Goal: Task Accomplishment & Management: Manage account settings

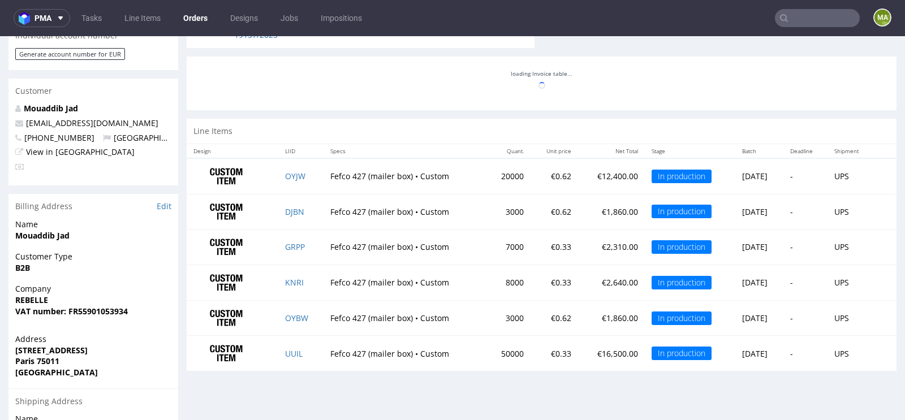
scroll to position [600, 0]
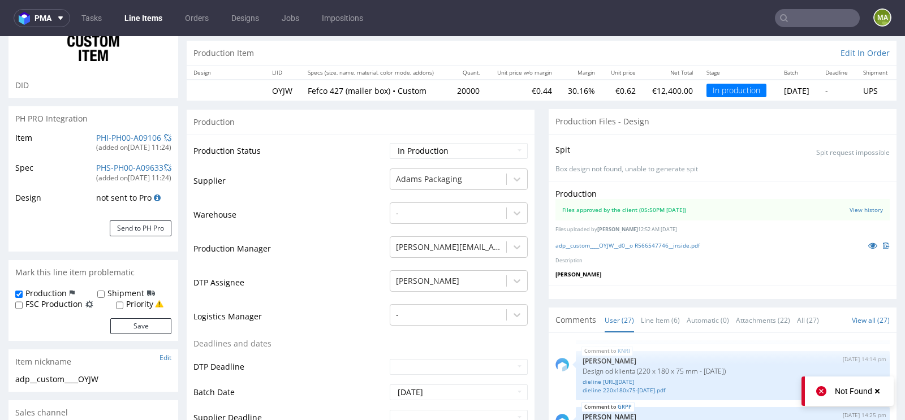
scroll to position [97, 0]
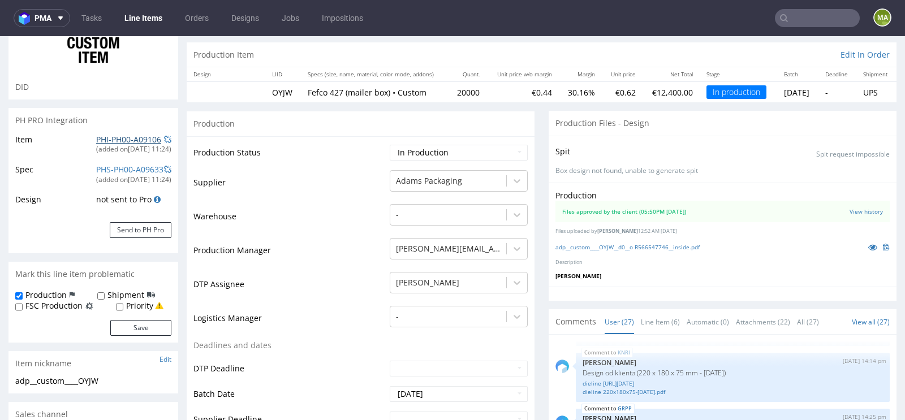
click at [101, 140] on link "PHI-PH00-A09106" at bounding box center [128, 139] width 65 height 11
click at [111, 139] on link "PHI-PH00-A09106" at bounding box center [128, 139] width 65 height 11
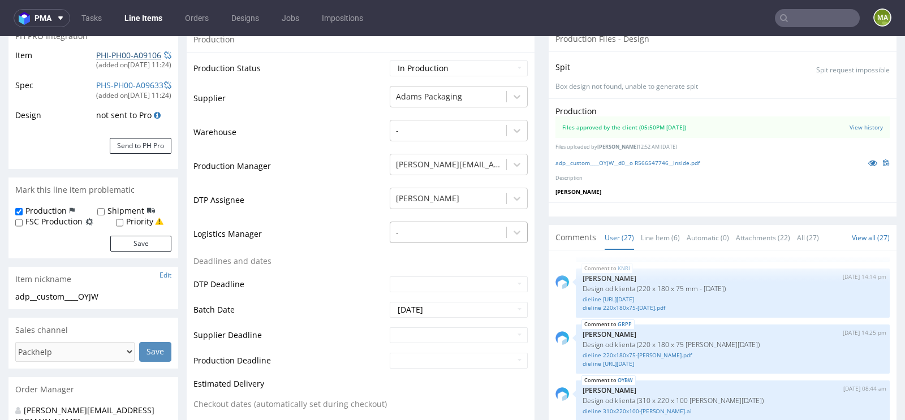
scroll to position [200, 0]
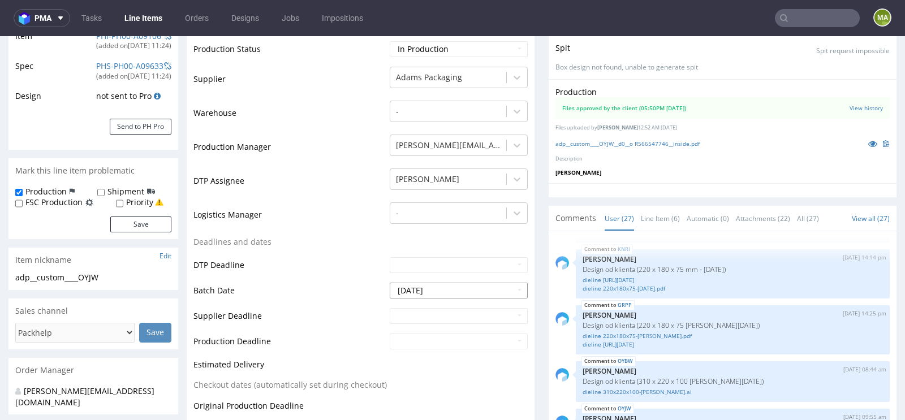
click at [462, 289] on input "2025-09-19" at bounding box center [459, 291] width 138 height 16
click at [317, 208] on td "Logistics Manager" at bounding box center [289, 218] width 193 height 34
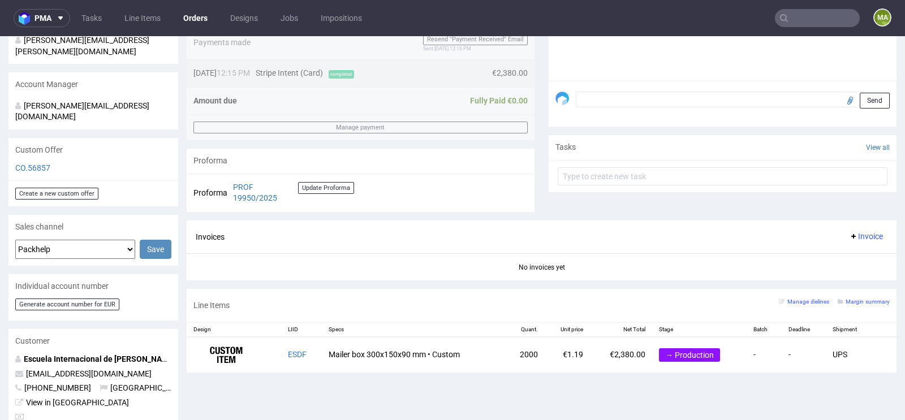
scroll to position [311, 0]
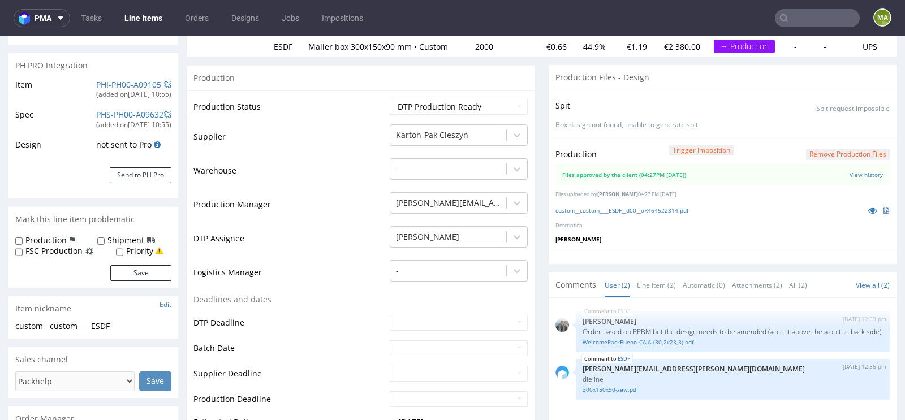
scroll to position [145, 0]
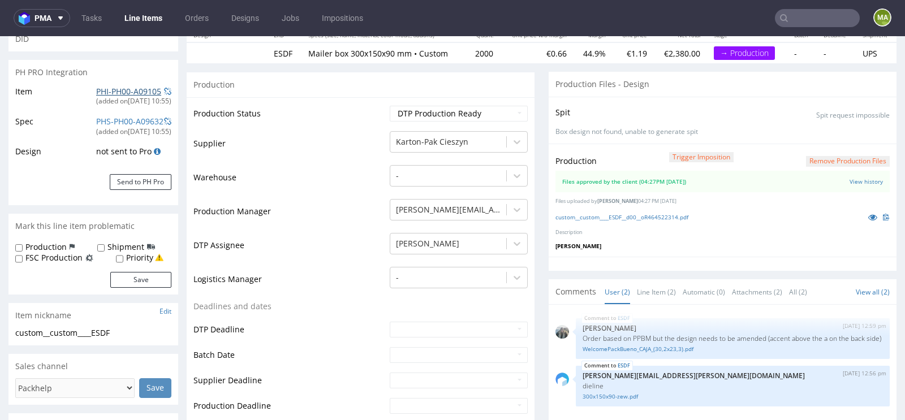
click at [126, 90] on link "PHI-PH00-A09105" at bounding box center [128, 91] width 65 height 11
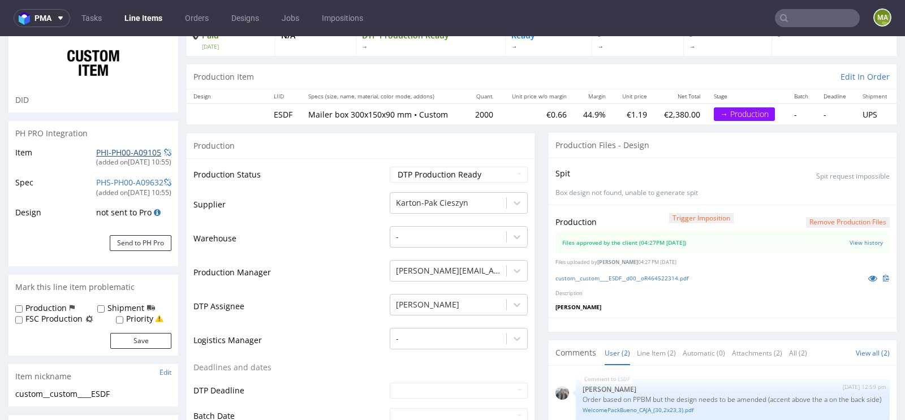
scroll to position [85, 0]
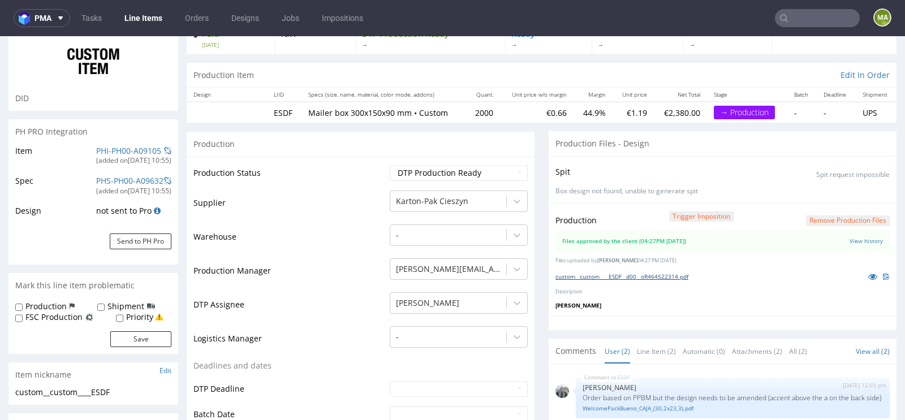
click at [590, 276] on link "custom__custom____ESDF__d00__oR464522314.pdf" at bounding box center [621, 277] width 133 height 8
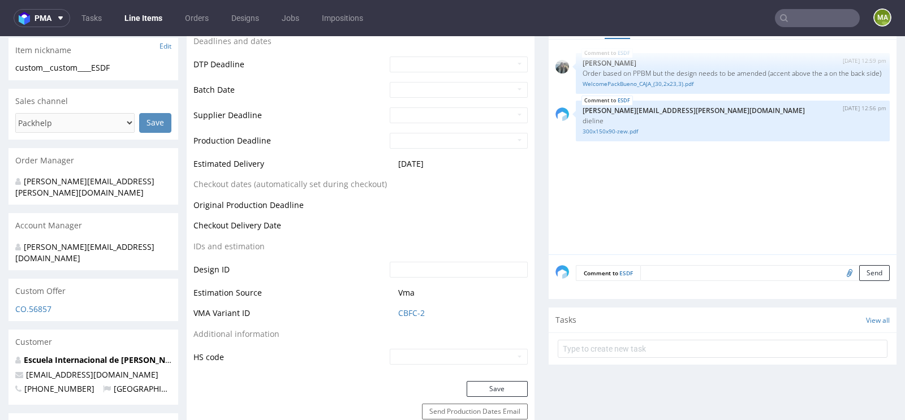
scroll to position [413, 0]
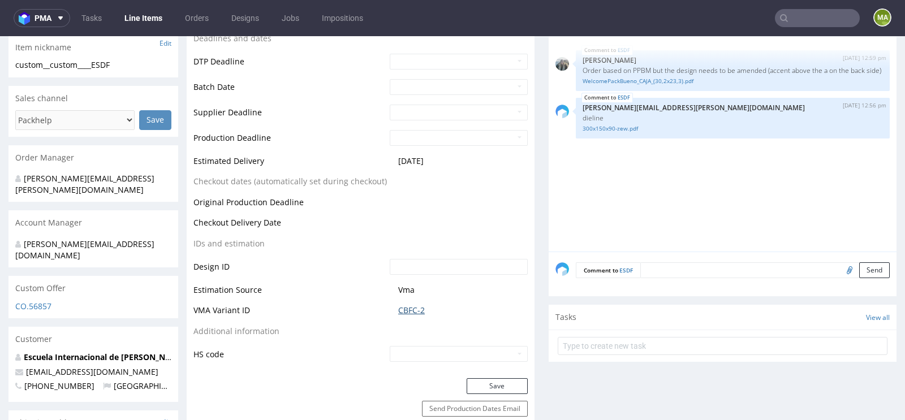
click at [406, 312] on link "CBFC-2" at bounding box center [411, 310] width 27 height 11
click at [418, 310] on link "CBFC-2" at bounding box center [411, 310] width 27 height 11
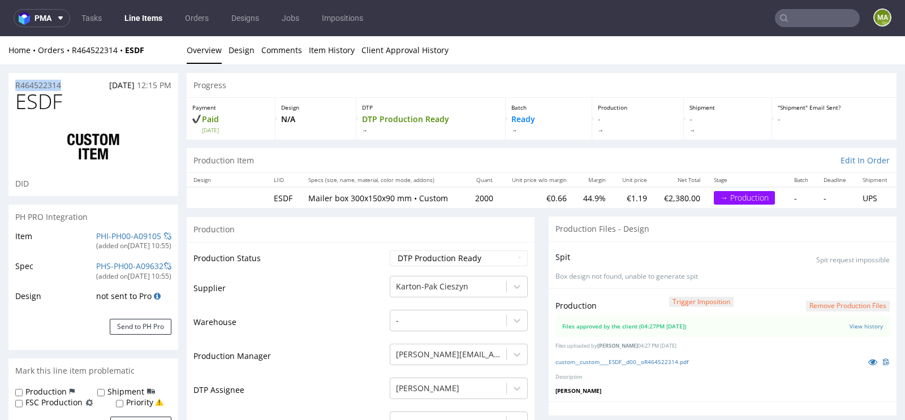
drag, startPoint x: 75, startPoint y: 86, endPoint x: 0, endPoint y: 86, distance: 75.2
copy p "R464522314"
click at [862, 356] on link at bounding box center [872, 362] width 20 height 12
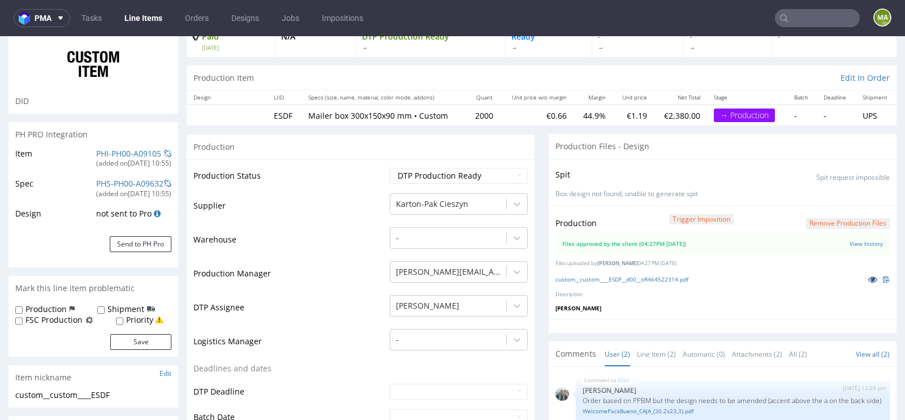
scroll to position [100, 0]
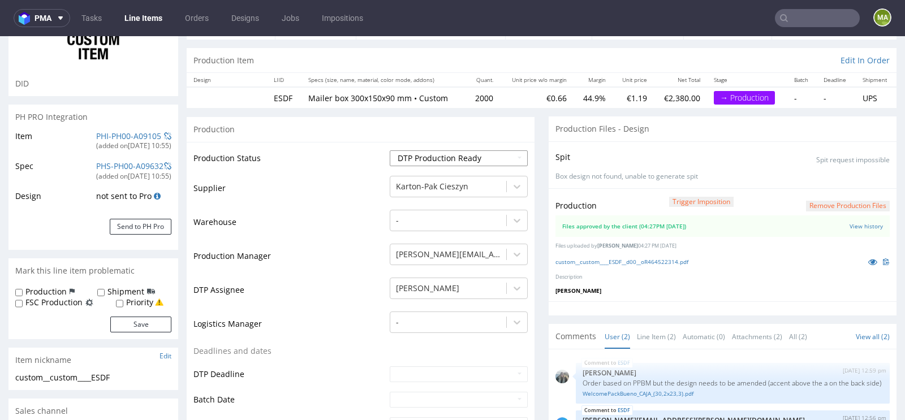
click at [452, 152] on select "Waiting for Artwork Waiting for Diecut Waiting for Mockup Waiting for DTP Waiti…" at bounding box center [459, 158] width 138 height 16
select select "production_in_process"
click at [390, 150] on select "Waiting for Artwork Waiting for Diecut Waiting for Mockup Waiting for DTP Waiti…" at bounding box center [459, 158] width 138 height 16
click at [329, 230] on td "Warehouse" at bounding box center [289, 226] width 193 height 34
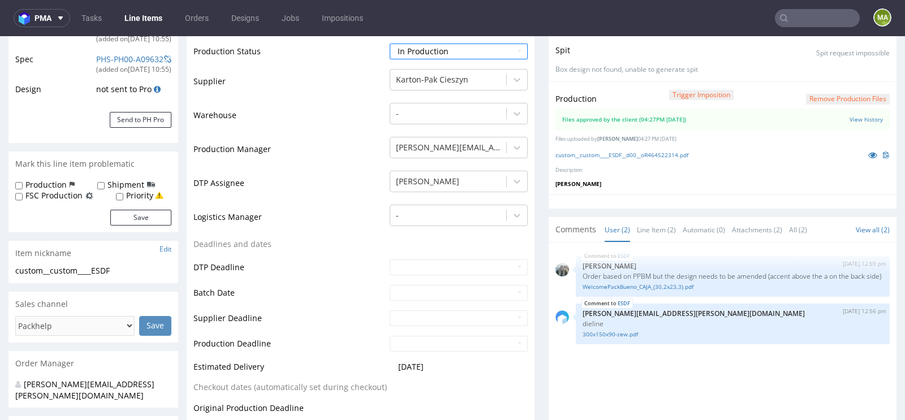
scroll to position [211, 0]
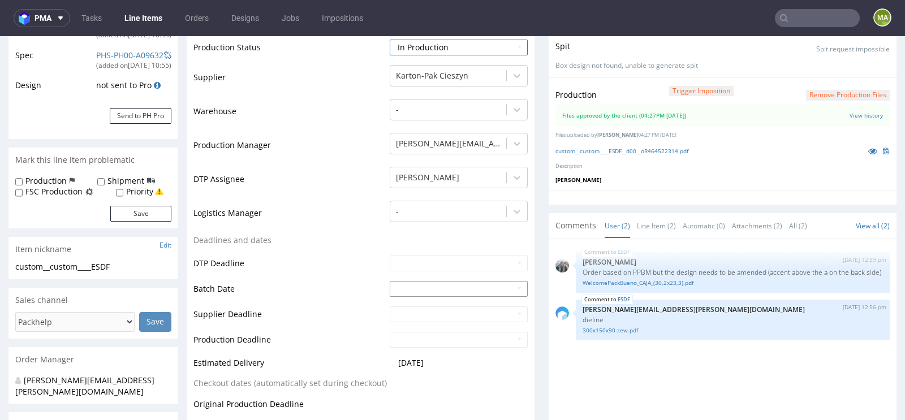
click at [424, 287] on input "text" at bounding box center [459, 289] width 138 height 16
click at [428, 237] on td "23" at bounding box center [431, 236] width 17 height 17
click at [429, 288] on input "2025-09-23" at bounding box center [459, 289] width 138 height 16
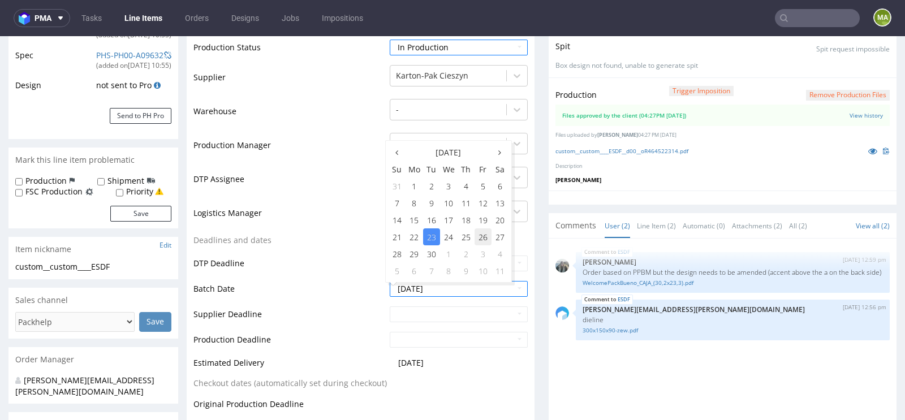
click at [486, 234] on td "26" at bounding box center [482, 236] width 17 height 17
type input "2025-09-26"
click at [321, 270] on td "DTP Deadline" at bounding box center [289, 266] width 193 height 25
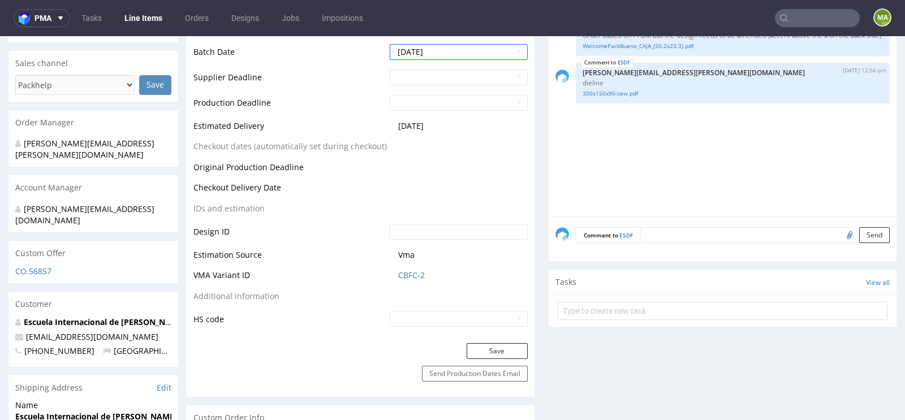
scroll to position [450, 0]
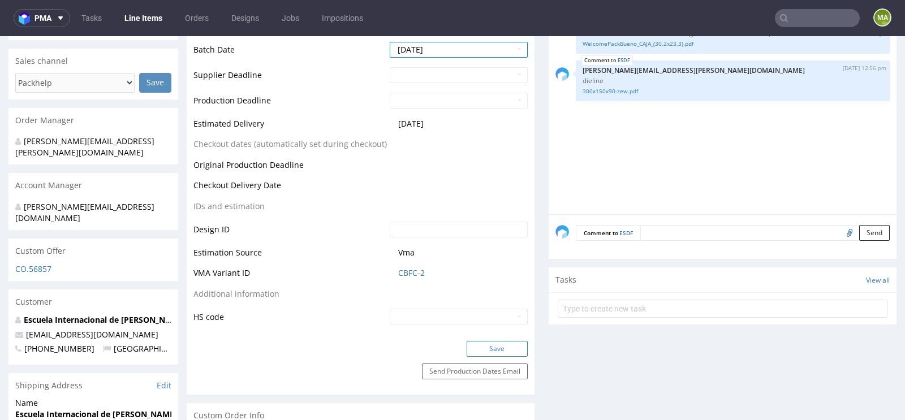
click at [479, 341] on button "Save" at bounding box center [496, 349] width 61 height 16
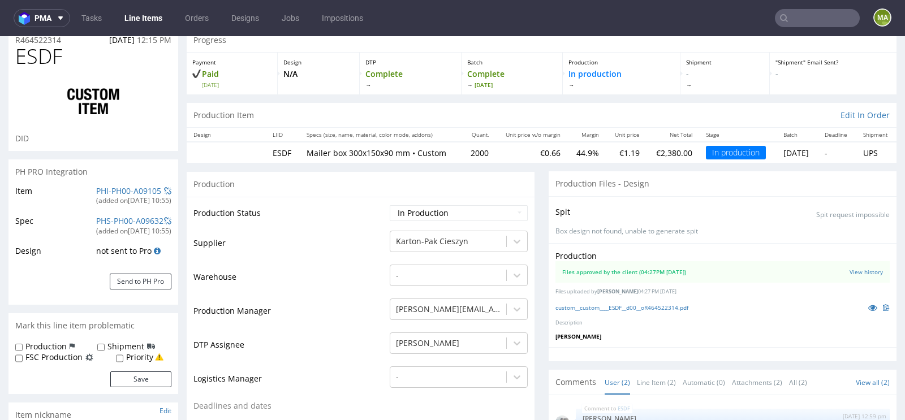
scroll to position [0, 0]
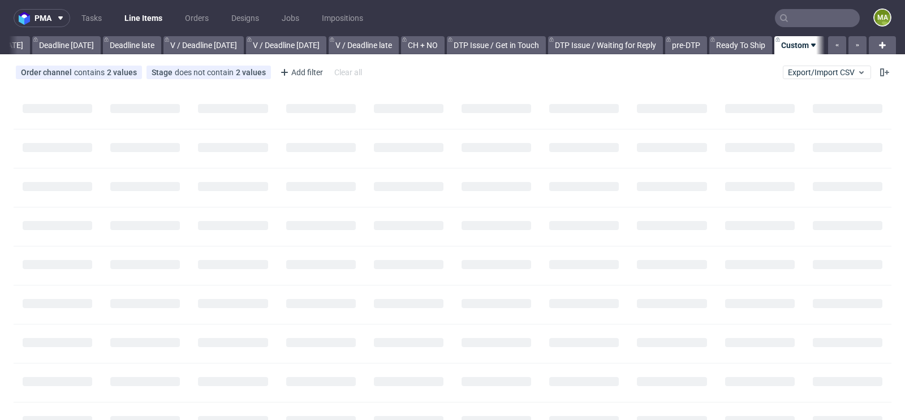
scroll to position [0, 1278]
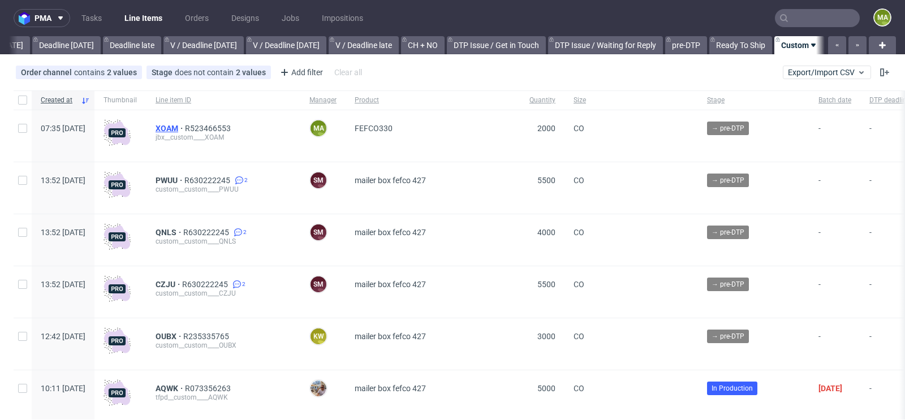
click at [185, 127] on span "XOAM" at bounding box center [169, 128] width 29 height 9
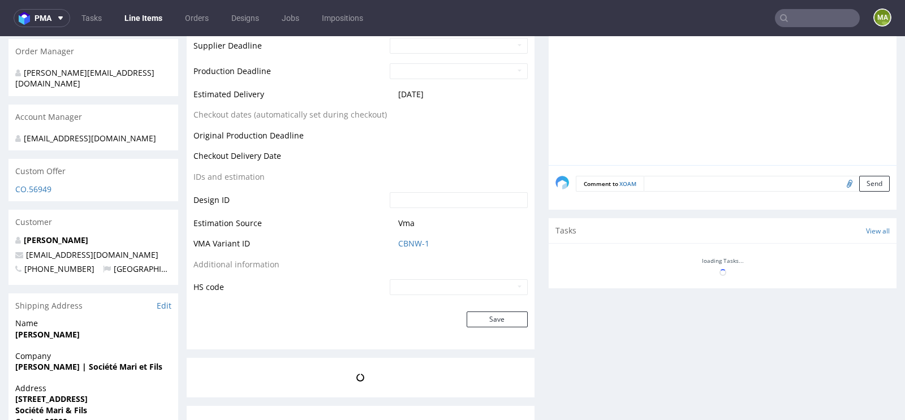
scroll to position [499, 0]
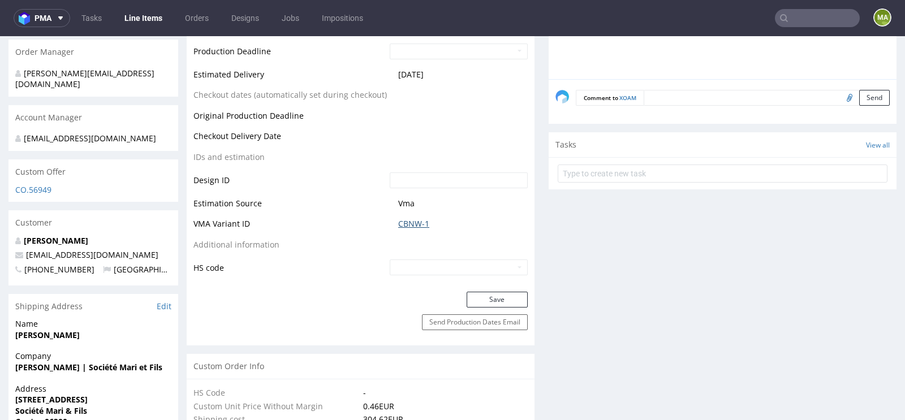
click at [414, 219] on link "CBNW-1" at bounding box center [413, 223] width 31 height 11
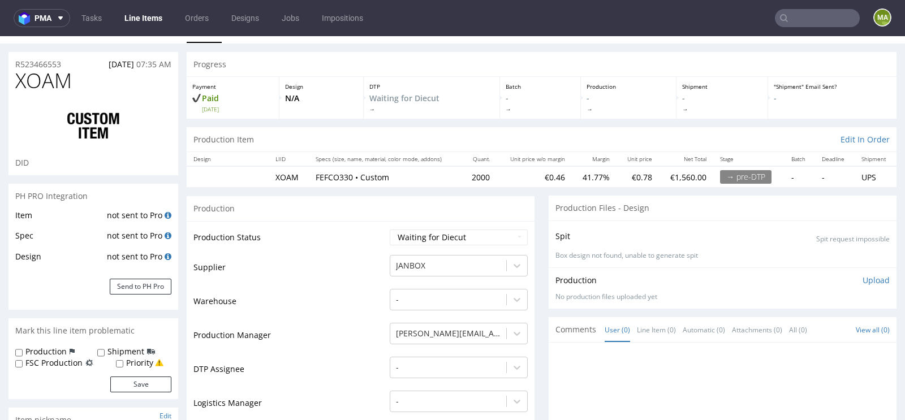
scroll to position [0, 0]
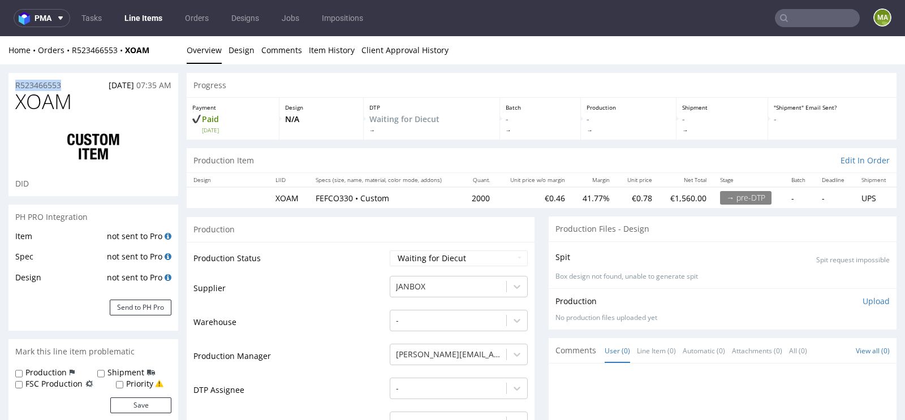
drag, startPoint x: 73, startPoint y: 83, endPoint x: 0, endPoint y: 84, distance: 73.5
copy p "R523466553"
click at [45, 90] on span "XOAM" at bounding box center [43, 101] width 57 height 23
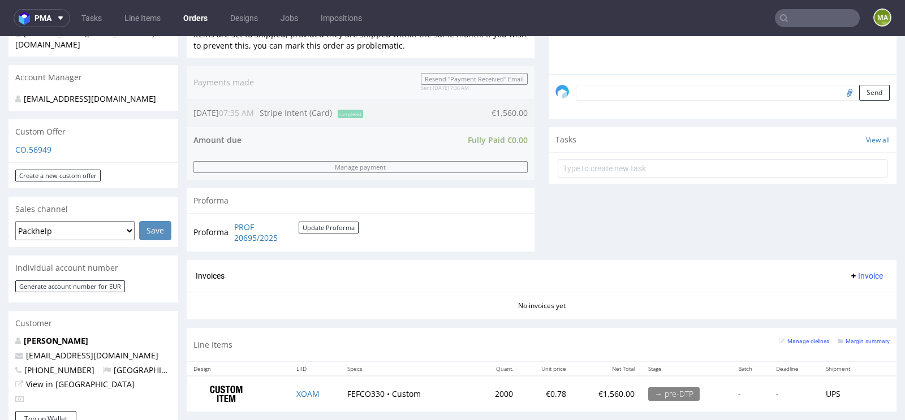
scroll to position [397, 0]
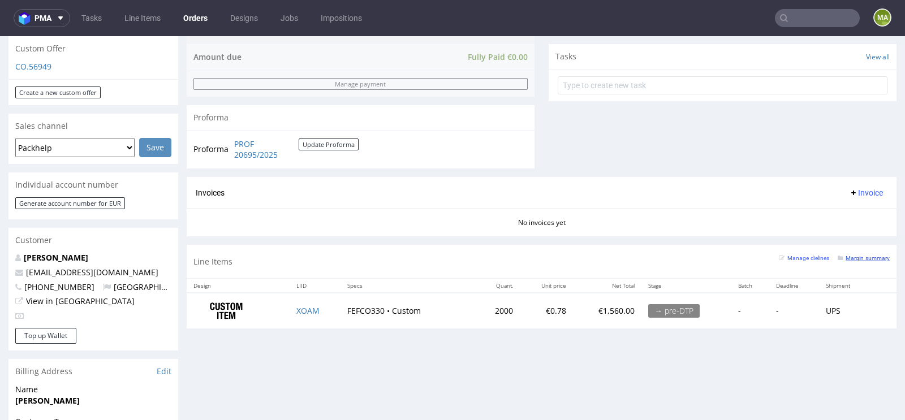
click at [866, 256] on small "Margin summary" at bounding box center [863, 258] width 52 height 6
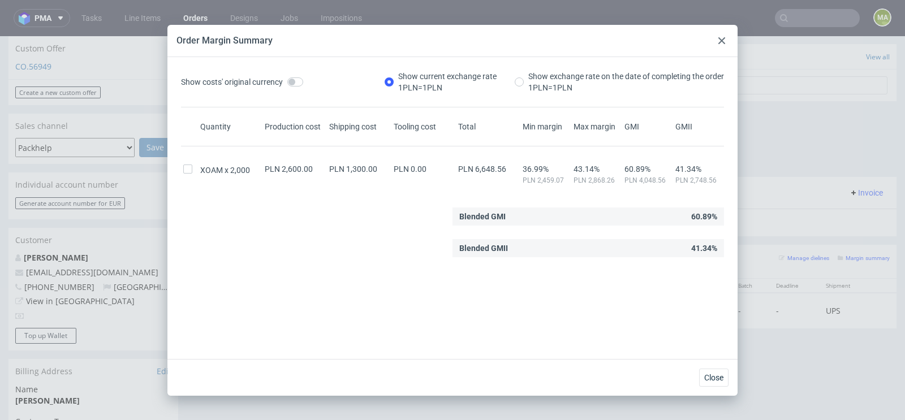
click at [725, 44] on div at bounding box center [722, 41] width 14 height 14
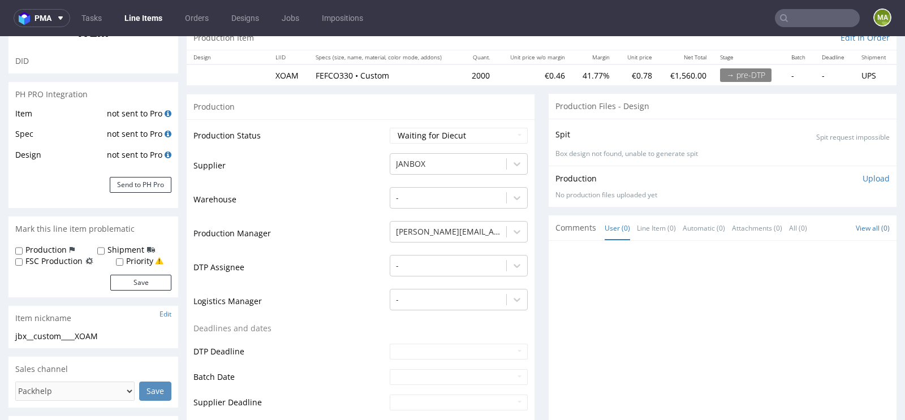
scroll to position [133, 0]
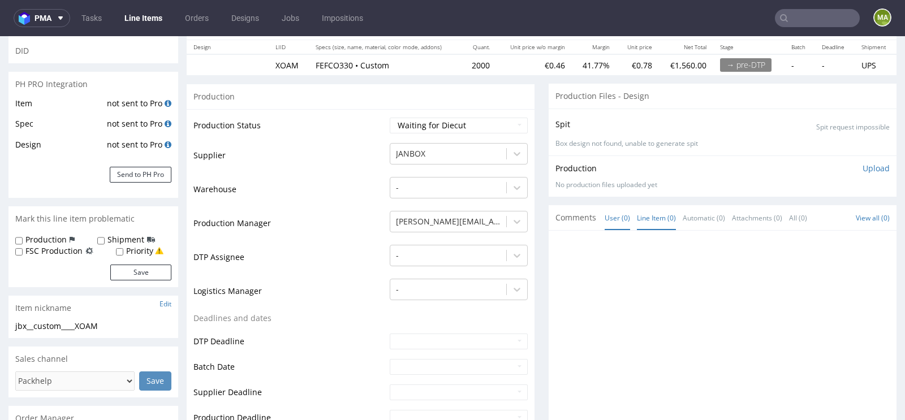
click at [647, 216] on link "Line Item (0)" at bounding box center [656, 218] width 39 height 24
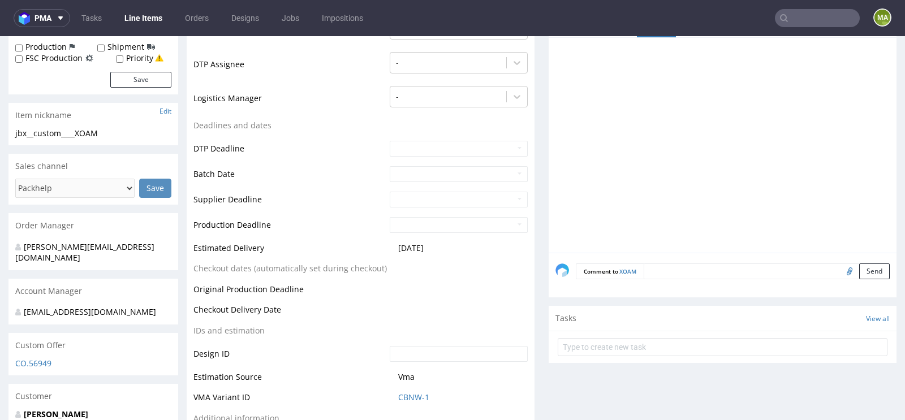
scroll to position [327, 0]
click at [672, 275] on form "Comment to XOAM Send" at bounding box center [733, 270] width 314 height 16
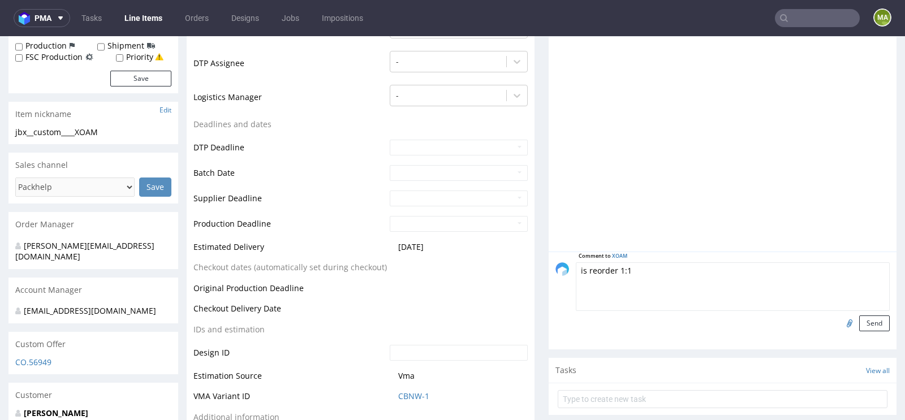
paste textarea "R335959158_PAHI"
type textarea "is reorder 1:1 R335959158_PAHI? please confirm files"
click at [840, 317] on input "file" at bounding box center [848, 322] width 16 height 15
type input "C:\fakepath\custom-custom-reprint-jjom-or102597258-lid-outside-inside.pdf"
click at [859, 320] on button "Send" at bounding box center [874, 323] width 31 height 16
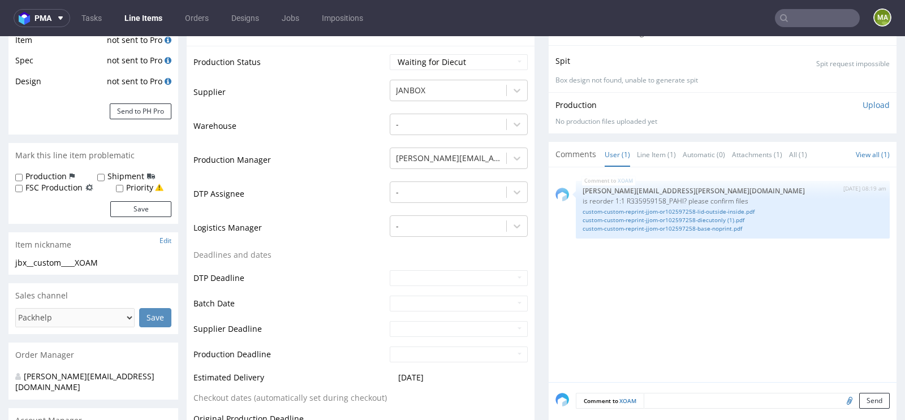
scroll to position [199, 0]
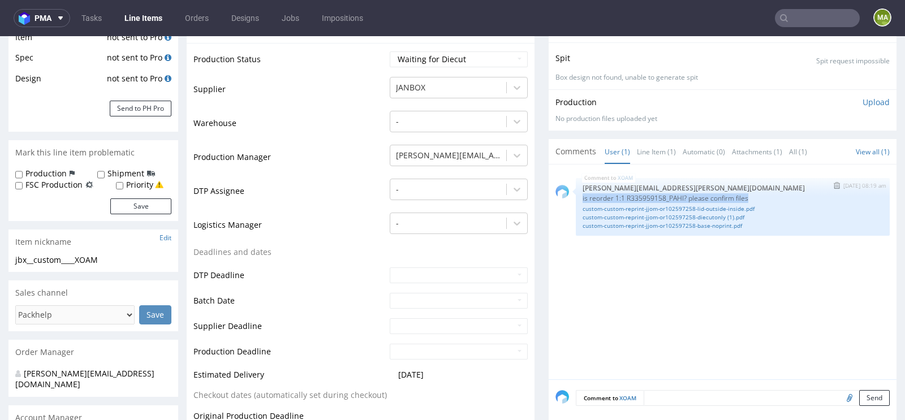
drag, startPoint x: 748, startPoint y: 195, endPoint x: 568, endPoint y: 196, distance: 179.8
click at [568, 196] on div "XOAM 26th Sep 25 | 08:19 am maciej.sikora@packhelp.com is reorder 1:1 R33595915…" at bounding box center [722, 207] width 334 height 58
copy p "is reorder 1:1 R335959158_PAHI? please confirm files"
click at [833, 184] on img "submit" at bounding box center [836, 185] width 6 height 7
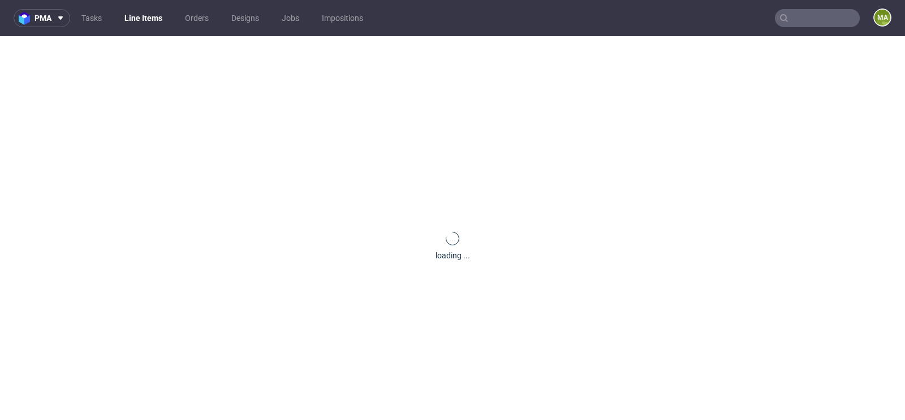
scroll to position [0, 0]
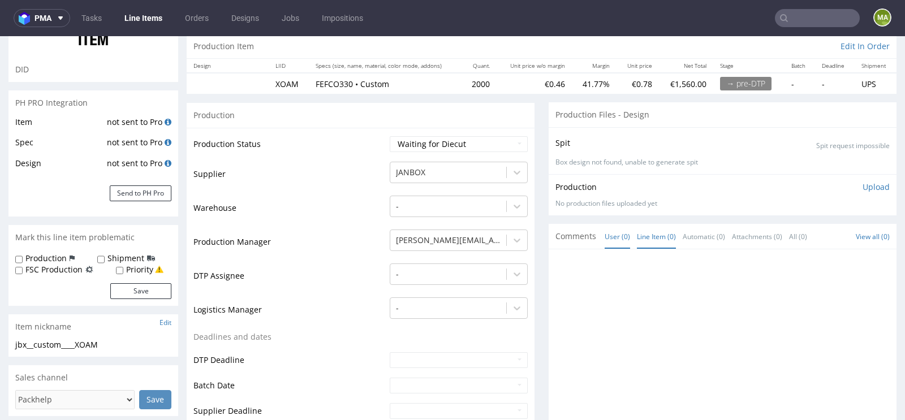
click at [642, 240] on link "Line Item (0)" at bounding box center [656, 236] width 39 height 24
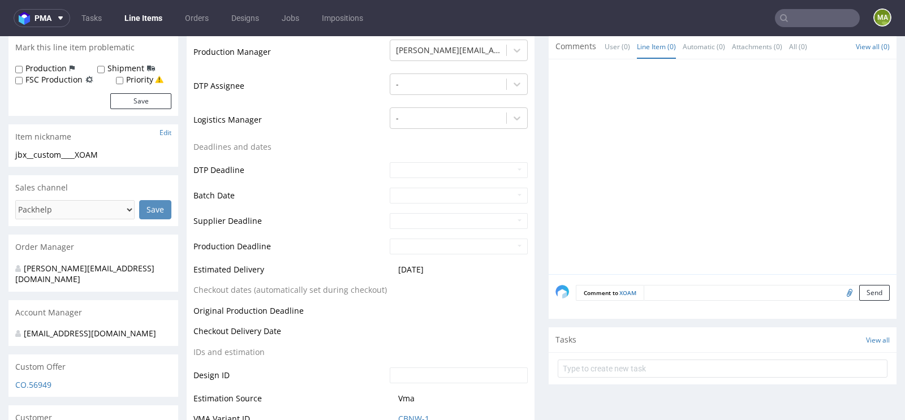
scroll to position [382, 0]
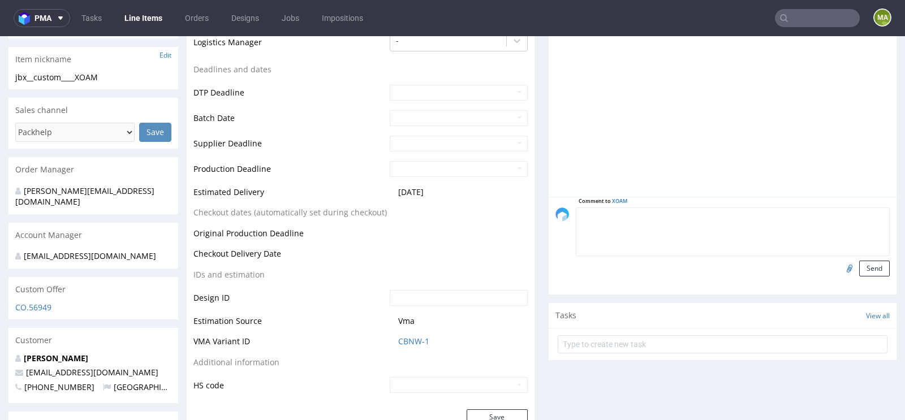
click at [661, 216] on textarea at bounding box center [733, 231] width 314 height 49
paste textarea "is reorder 1:1 R335959158_PAHI? please confirm files"
click at [582, 214] on textarea "is reorder 1:1 R335959158_PAHI? please confirm files" at bounding box center [733, 231] width 314 height 49
type textarea "is it reorder 1:1 R335959158_PAHI? please confirm files"
click at [840, 261] on input "file" at bounding box center [848, 268] width 16 height 15
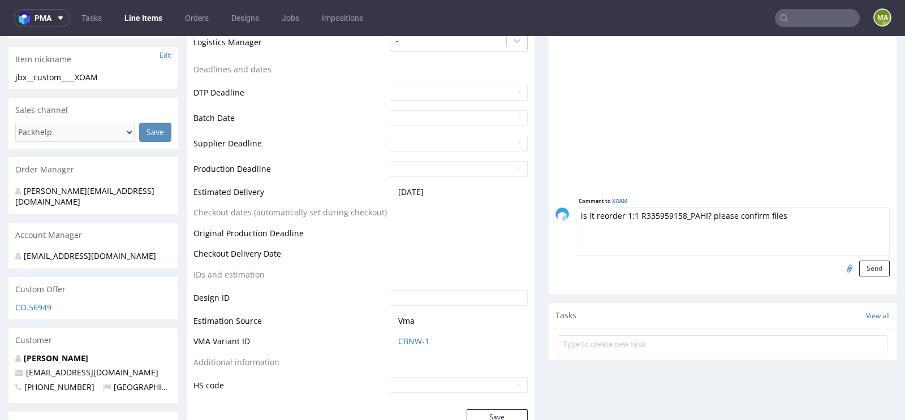
type input "C:\fakepath\custom-custom-reprint-jjom-or102597258-lid-outside-inside.pdf"
click at [866, 265] on button "Send" at bounding box center [874, 269] width 31 height 16
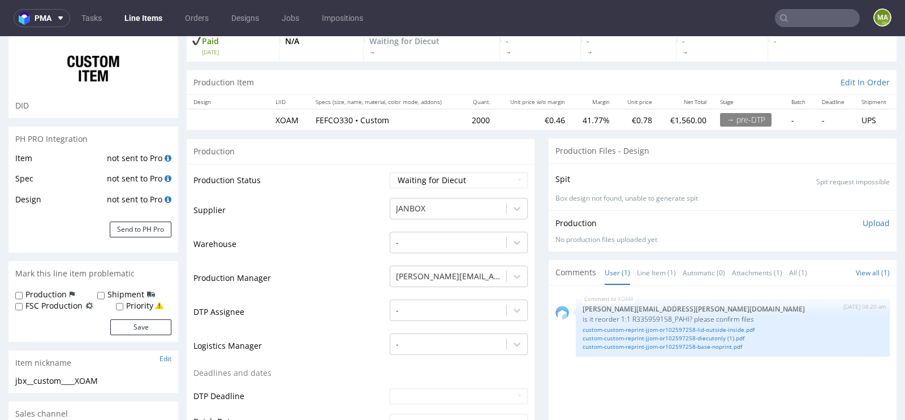
scroll to position [87, 0]
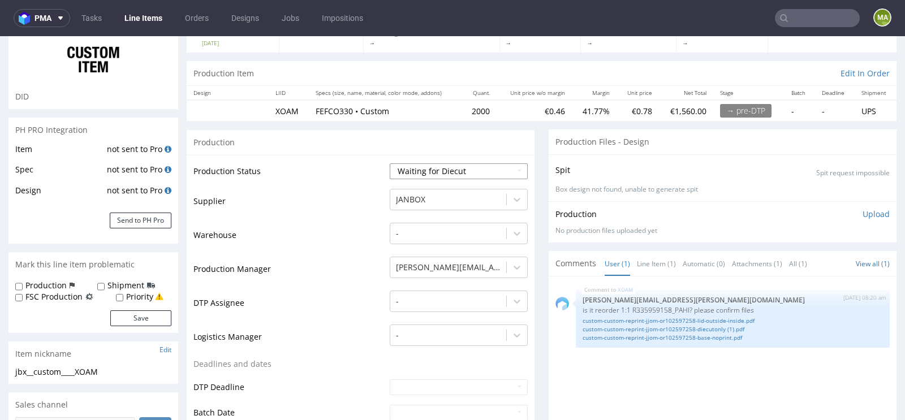
click at [451, 167] on select "Waiting for Artwork Waiting for Diecut Waiting for Mockup Waiting for DTP Waiti…" at bounding box center [459, 171] width 138 height 16
select select "pre_dtp_waiting_for_artwork"
click at [390, 163] on select "Waiting for Artwork Waiting for Diecut Waiting for Mockup Waiting for DTP Waiti…" at bounding box center [459, 171] width 138 height 16
click at [344, 250] on td "Warehouse" at bounding box center [289, 239] width 193 height 34
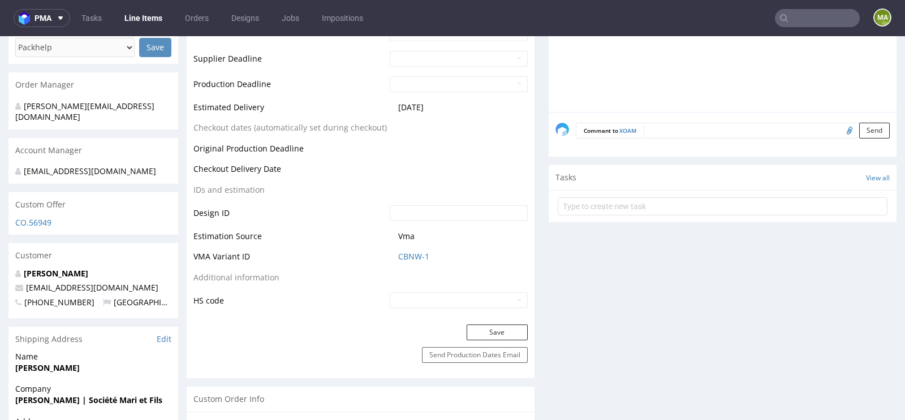
scroll to position [488, 0]
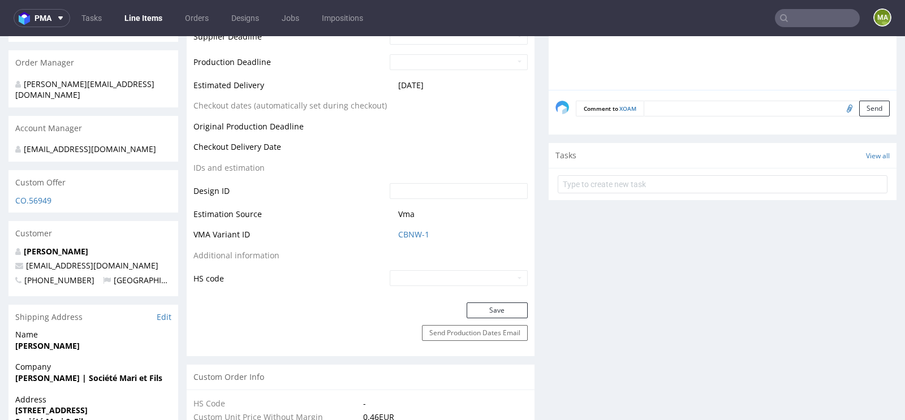
click at [486, 318] on div "Save" at bounding box center [361, 313] width 348 height 23
click at [488, 315] on button "Save" at bounding box center [496, 310] width 61 height 16
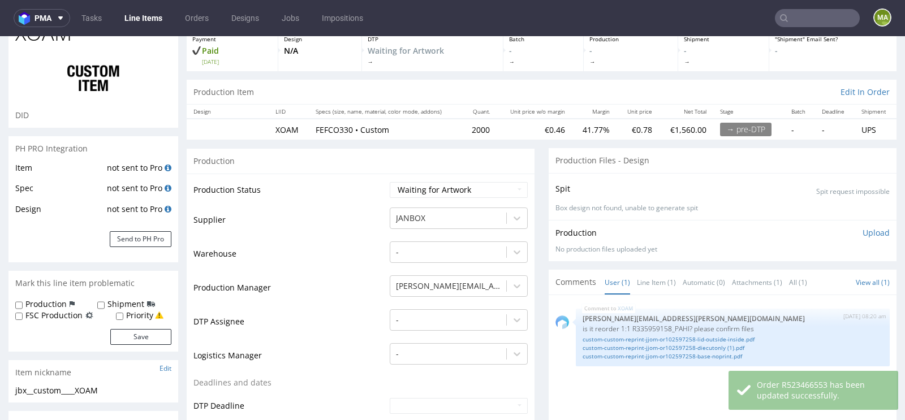
scroll to position [140, 0]
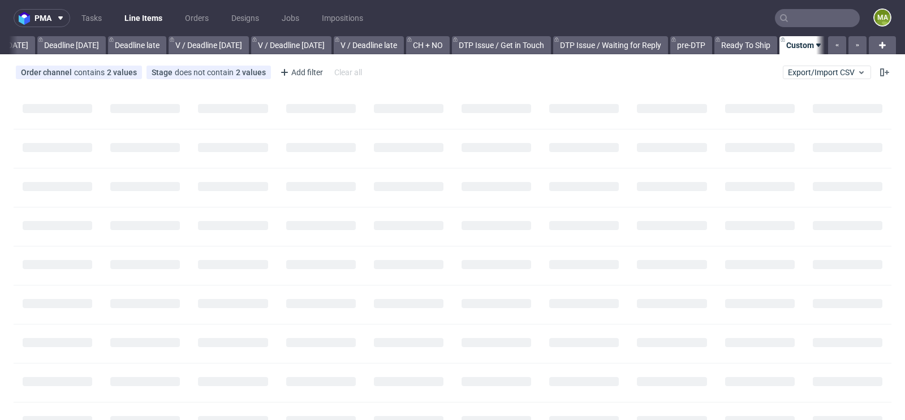
click at [810, 14] on input "text" at bounding box center [817, 18] width 85 height 18
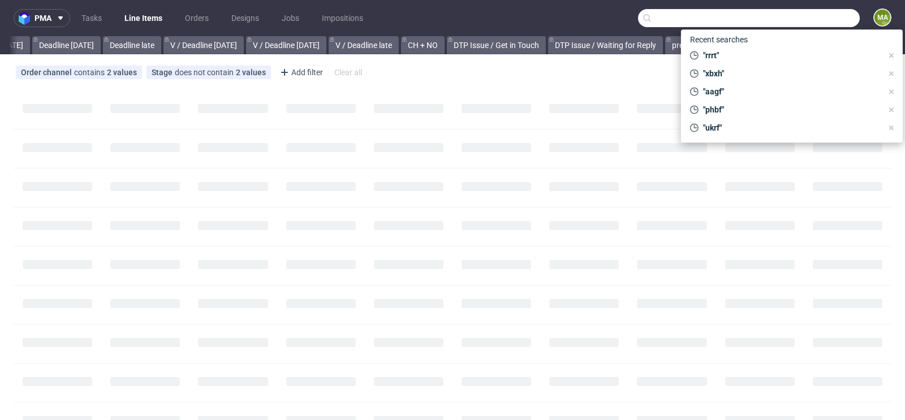
scroll to position [0, 1278]
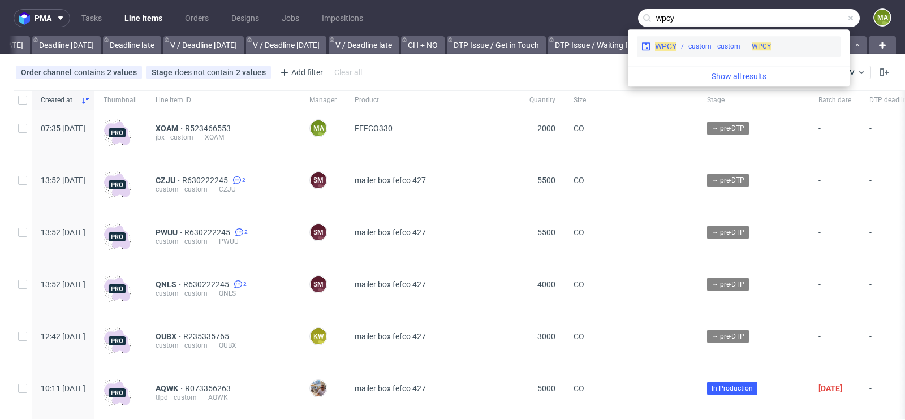
type input "wpcy"
click at [733, 53] on div "WPCY custom__custom____ WPCY" at bounding box center [739, 46] width 204 height 20
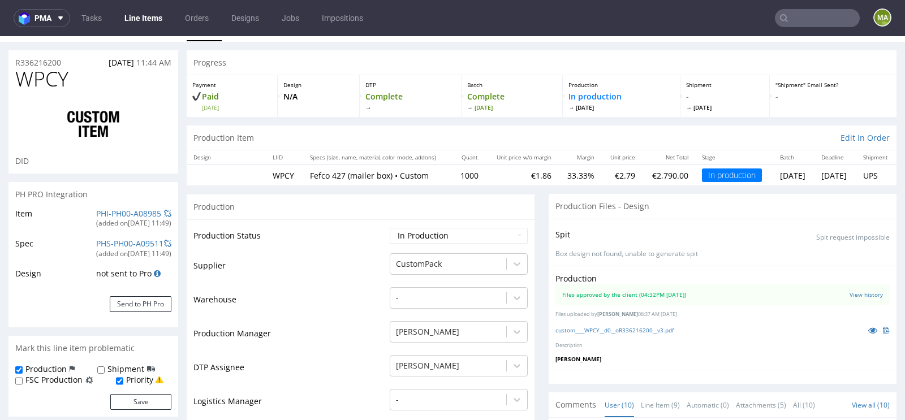
scroll to position [27, 0]
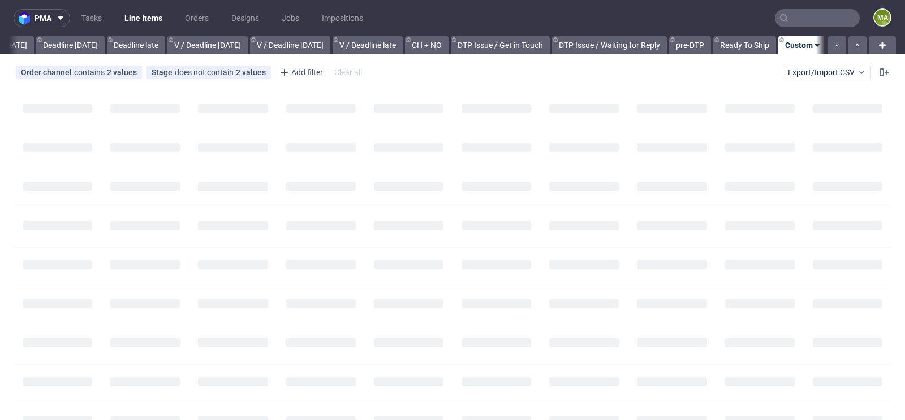
click at [810, 21] on input "text" at bounding box center [817, 18] width 85 height 18
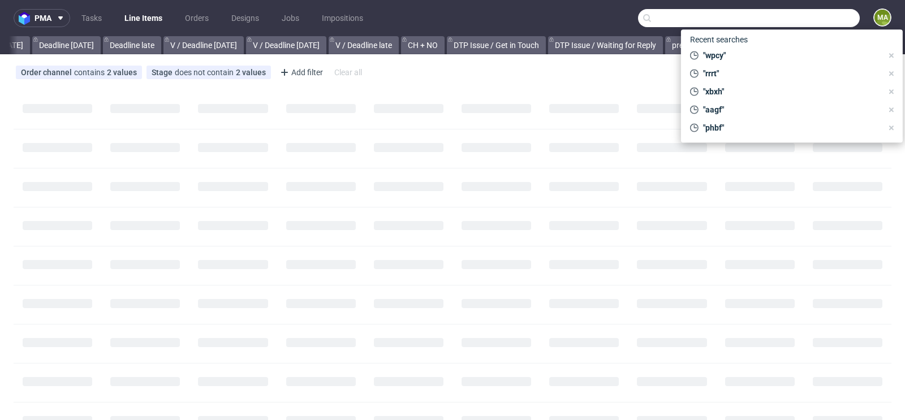
scroll to position [0, 1278]
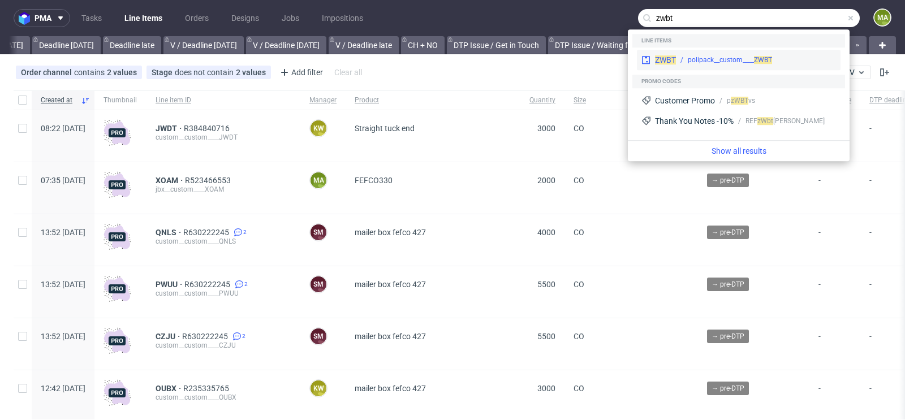
type input "zwbt"
click at [700, 59] on div "polipack__custom____ ZWBT" at bounding box center [729, 60] width 84 height 10
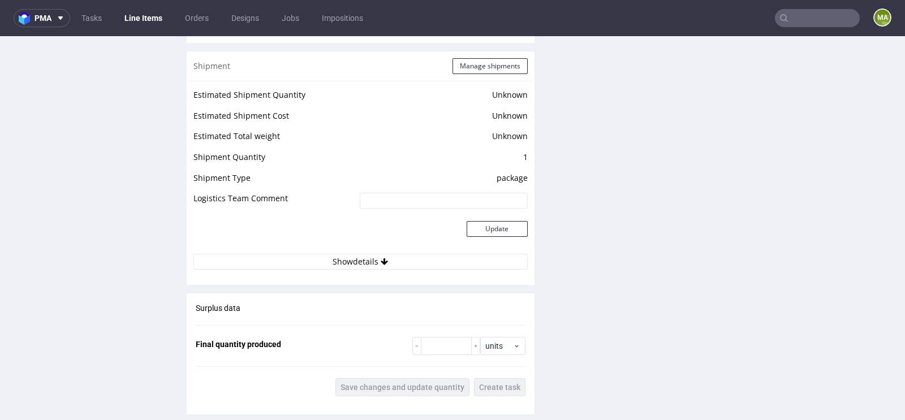
scroll to position [1170, 0]
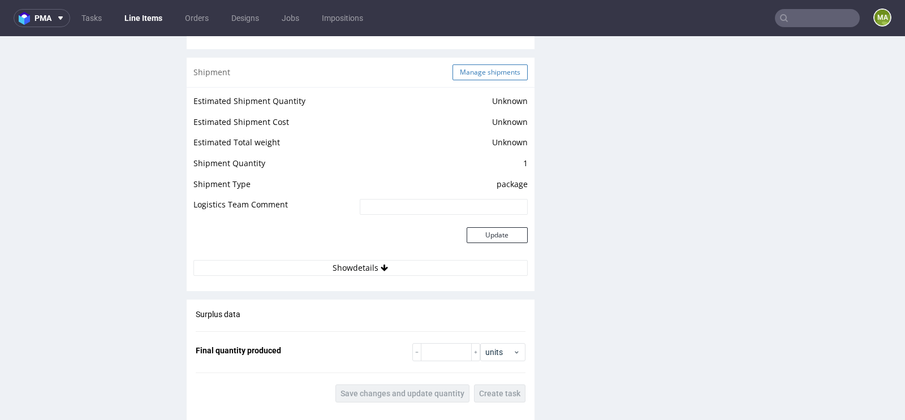
click at [503, 69] on button "Manage shipments" at bounding box center [489, 72] width 75 height 16
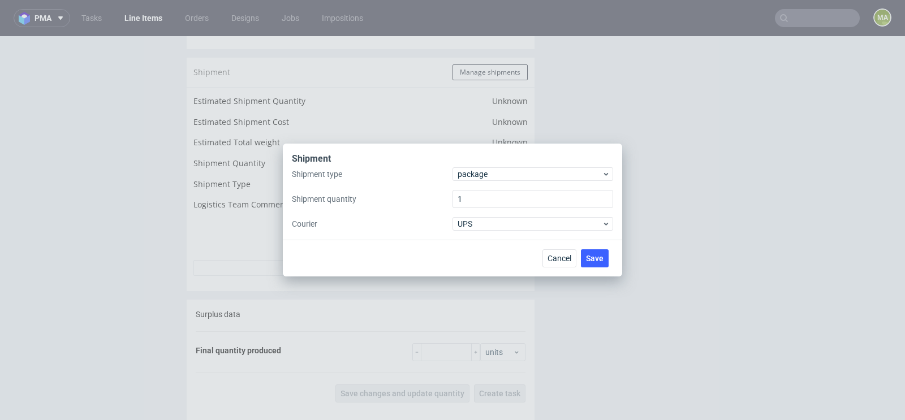
click at [500, 185] on div "Shipment type package Shipment quantity 1 Courier UPS" at bounding box center [452, 198] width 321 height 63
click at [571, 260] on span "Cancel" at bounding box center [559, 258] width 24 height 8
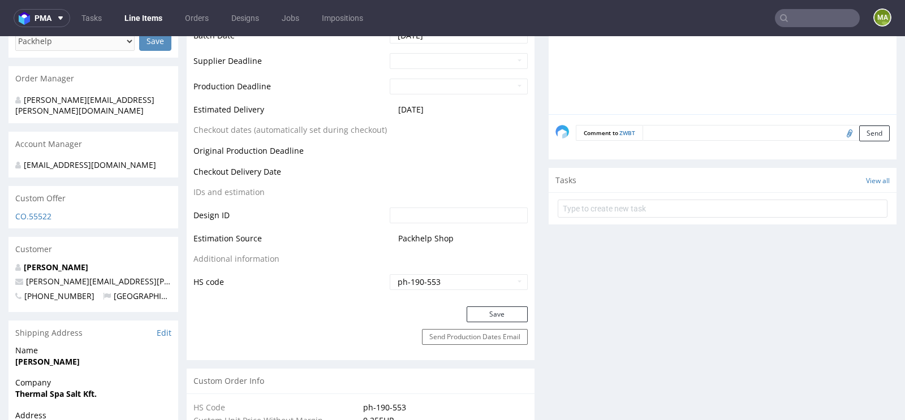
scroll to position [0, 0]
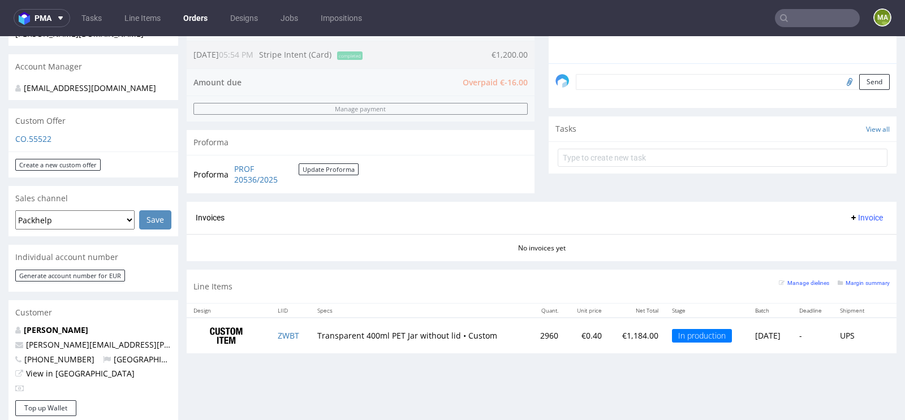
scroll to position [325, 0]
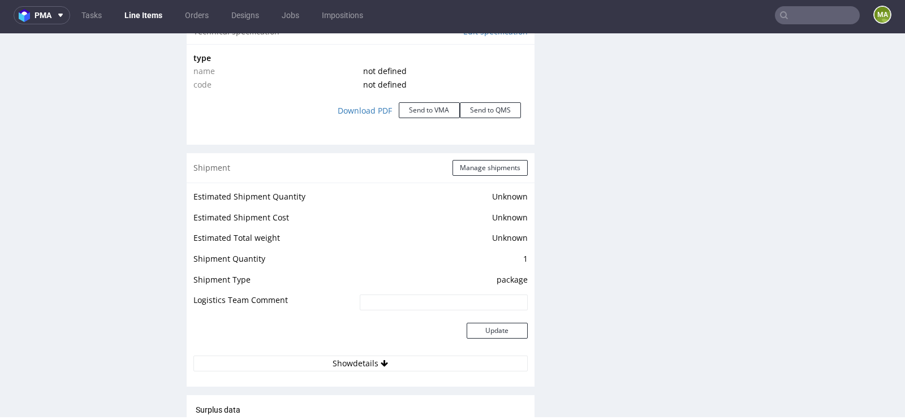
scroll to position [1070, 0]
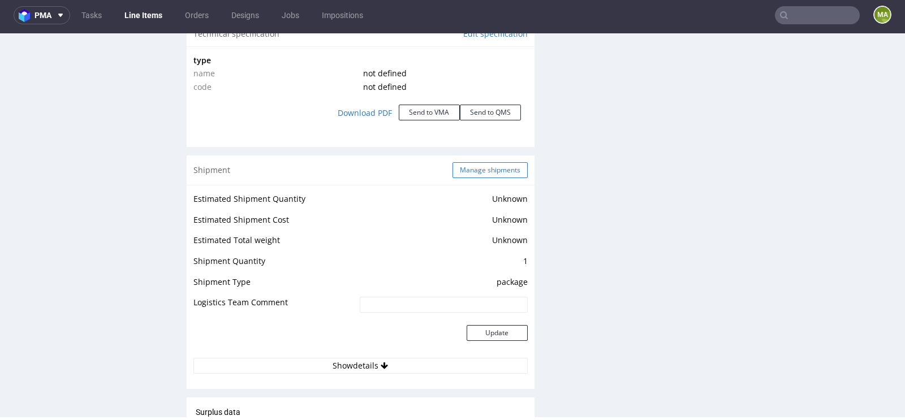
click at [486, 166] on button "Manage shipments" at bounding box center [489, 170] width 75 height 16
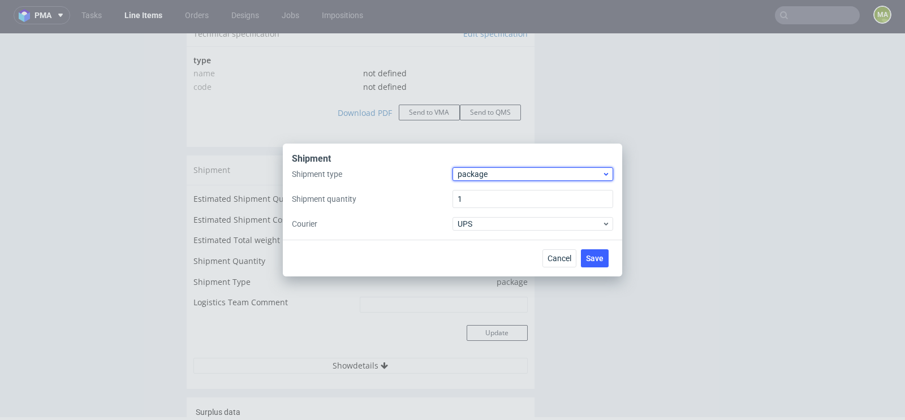
click at [479, 173] on span "package" at bounding box center [529, 173] width 144 height 11
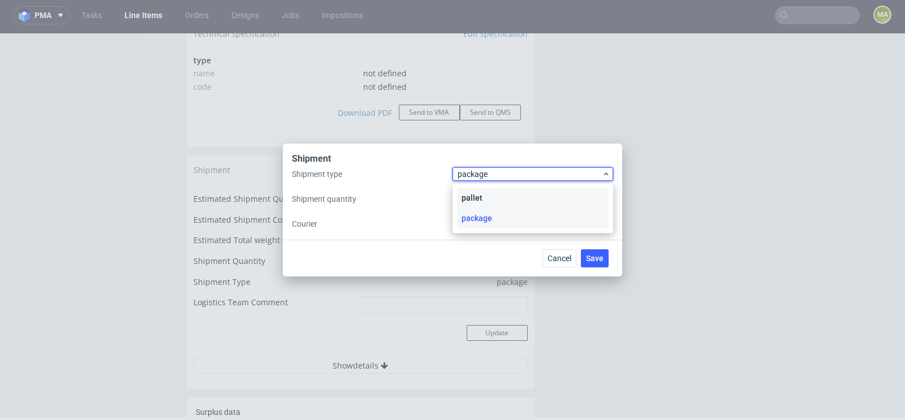
click at [475, 194] on div "pallet" at bounding box center [533, 198] width 152 height 20
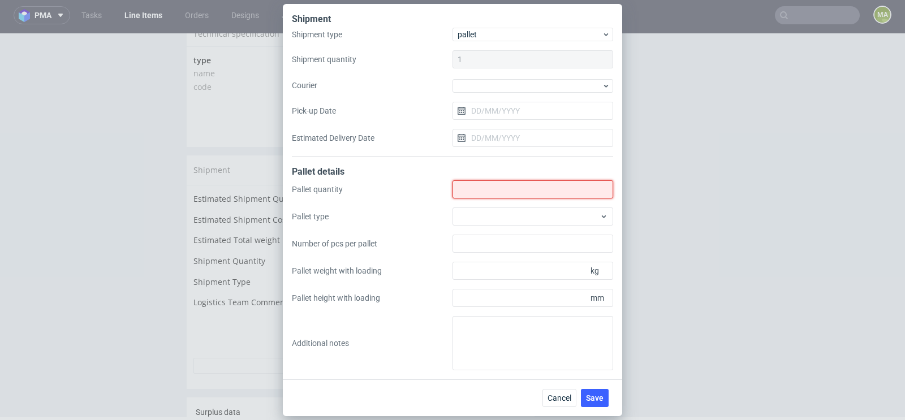
click at [481, 193] on input "Shipment type" at bounding box center [532, 189] width 161 height 18
type input "1"
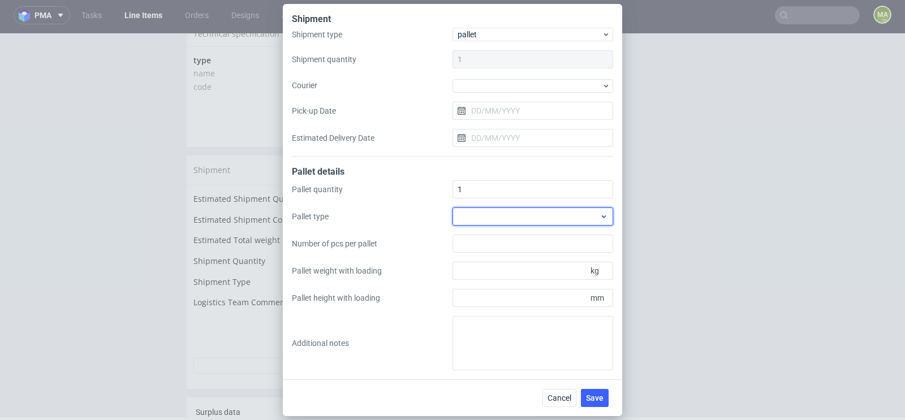
click at [485, 218] on div at bounding box center [532, 216] width 161 height 18
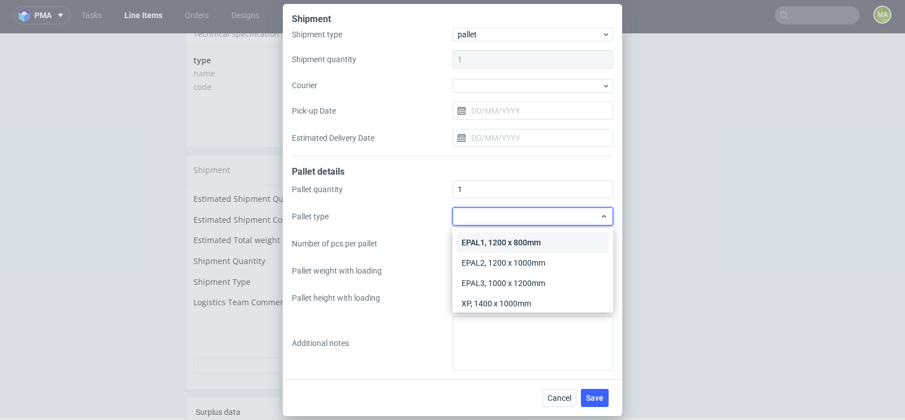
click at [479, 238] on div "EPAL1, 1200 x 800mm" at bounding box center [533, 242] width 152 height 20
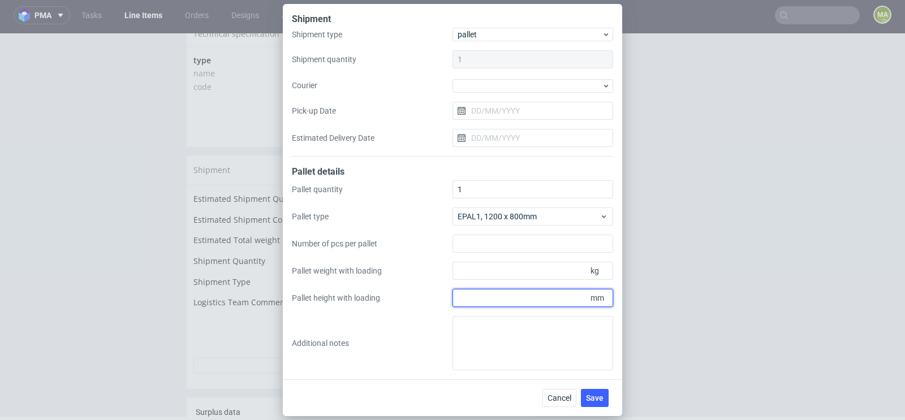
click at [478, 296] on input "Pallet height with loading" at bounding box center [532, 298] width 161 height 18
type input "2000"
click at [484, 276] on input "Pallet weight with loading" at bounding box center [532, 271] width 161 height 18
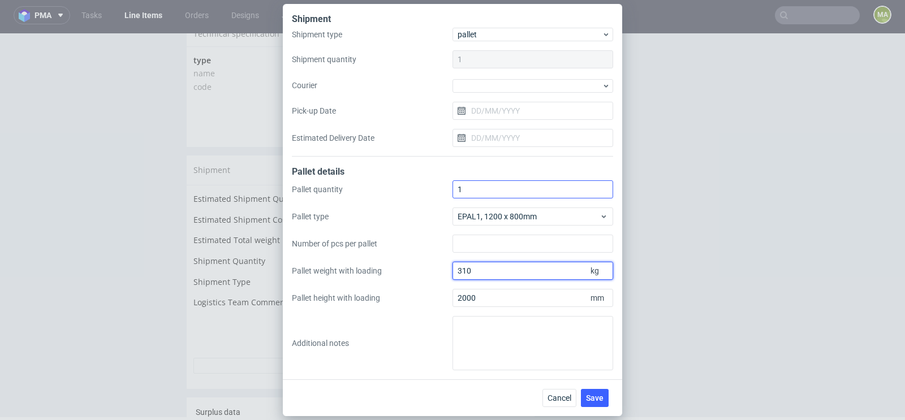
type input "310"
click at [478, 182] on input "1" at bounding box center [532, 189] width 161 height 18
type input "2"
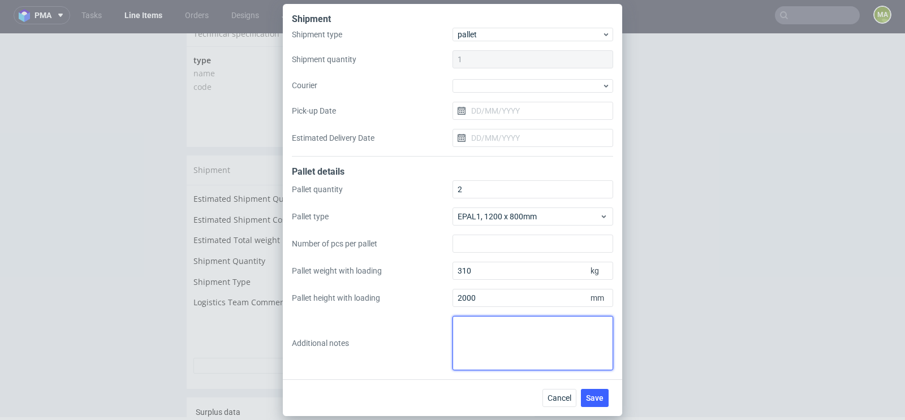
click at [498, 354] on textarea at bounding box center [532, 343] width 161 height 54
paste textarea "1 paleta : 120 x 80 x 200 - waga : 310 kg 1 półpaleta : 60 x 80 x 100 cm - waga…"
click at [491, 336] on textarea "1 paleta : 120 x 80 x 200 - waga : 310 kg 1 półpaleta : 60 x 80 x 100 cm - waga…" at bounding box center [532, 343] width 161 height 54
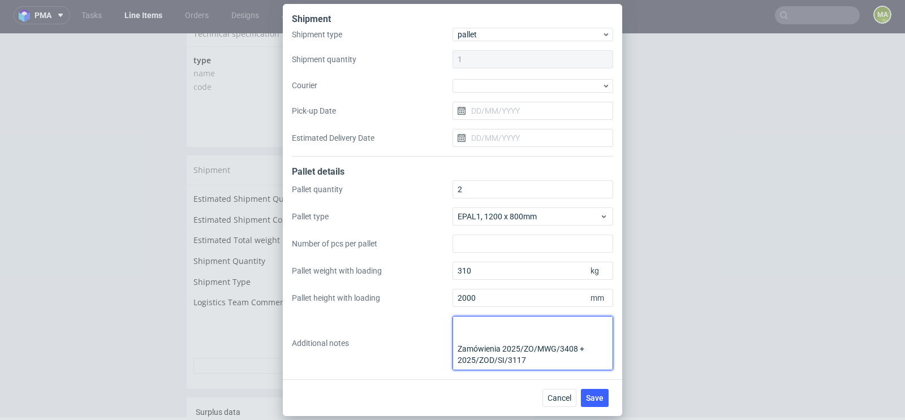
click at [469, 334] on textarea "1 paleta : 120 x 80 x 200 - waga : 310 kg 1 półpaleta : 60 x 80 x 100 cm - waga…" at bounding box center [532, 343] width 161 height 54
type textarea "1 paleta : 120 x 80 x 200 - waga : 310 kg 1 półpaleta : 60 x 80 x 100 cm - waga…"
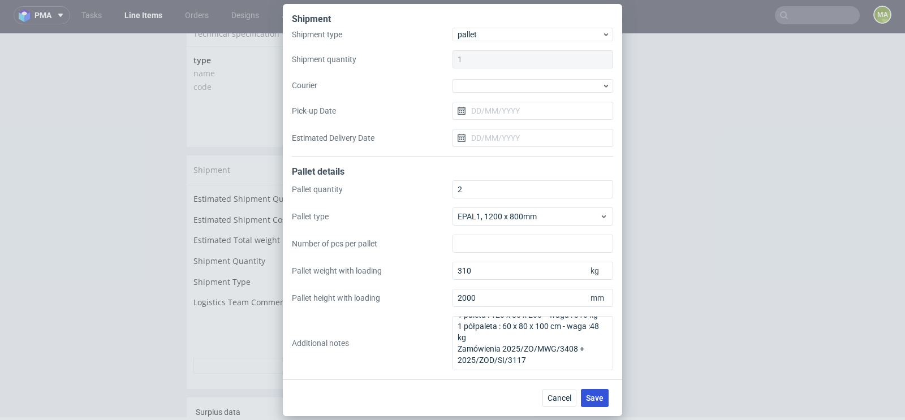
click at [596, 397] on span "Save" at bounding box center [595, 398] width 18 height 8
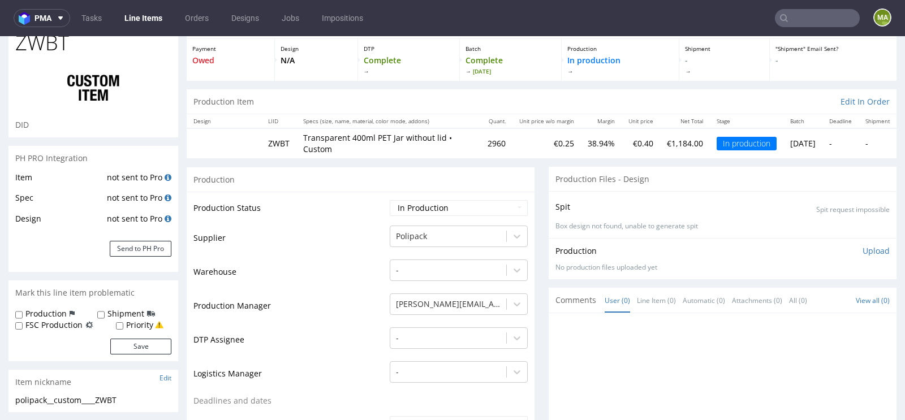
scroll to position [61, 0]
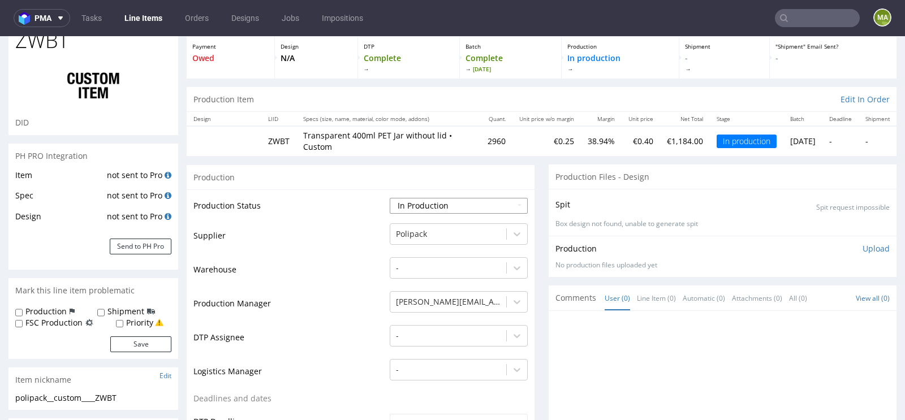
click at [421, 205] on select "Waiting for Artwork Waiting for Diecut Waiting for Mockup Waiting for DTP Waiti…" at bounding box center [459, 206] width 138 height 16
select select "production_complete"
click at [390, 198] on select "Waiting for Artwork Waiting for Diecut Waiting for Mockup Waiting for DTP Waiti…" at bounding box center [459, 206] width 138 height 16
click at [336, 265] on td "Warehouse" at bounding box center [289, 273] width 193 height 34
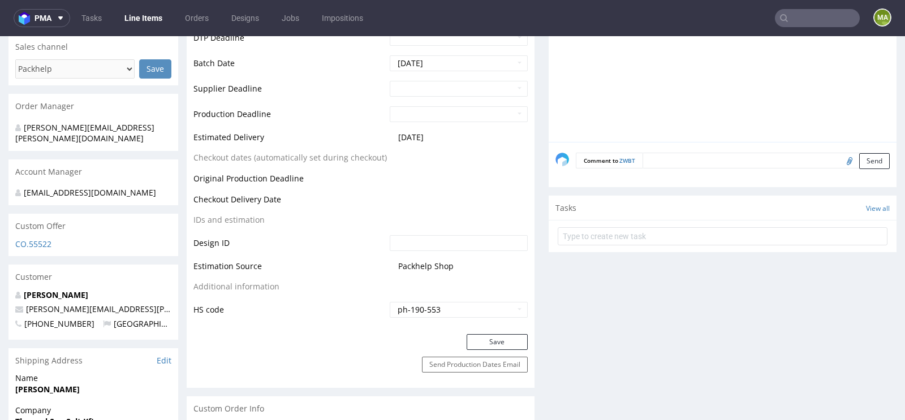
scroll to position [448, 0]
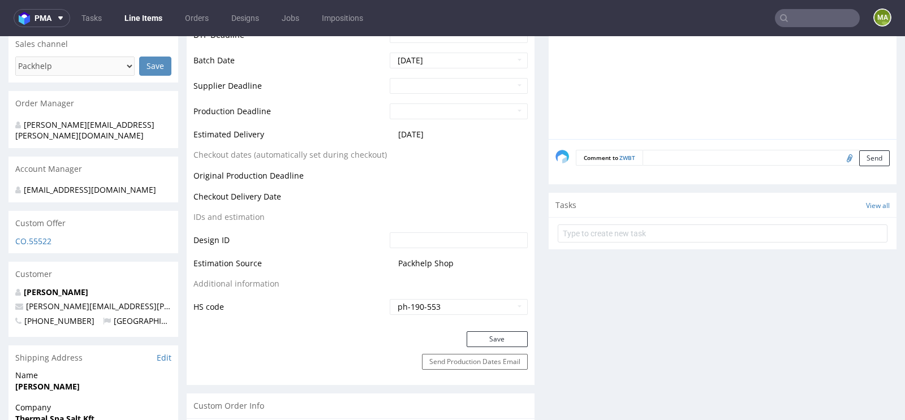
click at [466, 328] on div "Production Status Waiting for Artwork Waiting for Diecut Waiting for Mockup Wai…" at bounding box center [361, 67] width 348 height 529
click at [479, 338] on button "Save" at bounding box center [496, 339] width 61 height 16
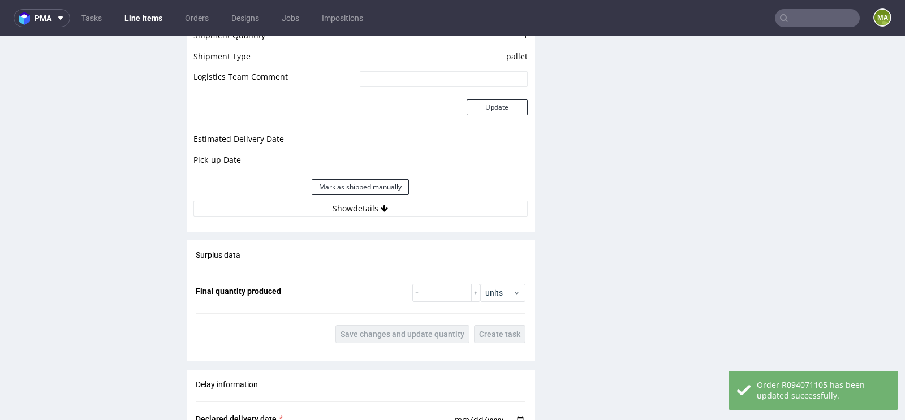
scroll to position [1366, 0]
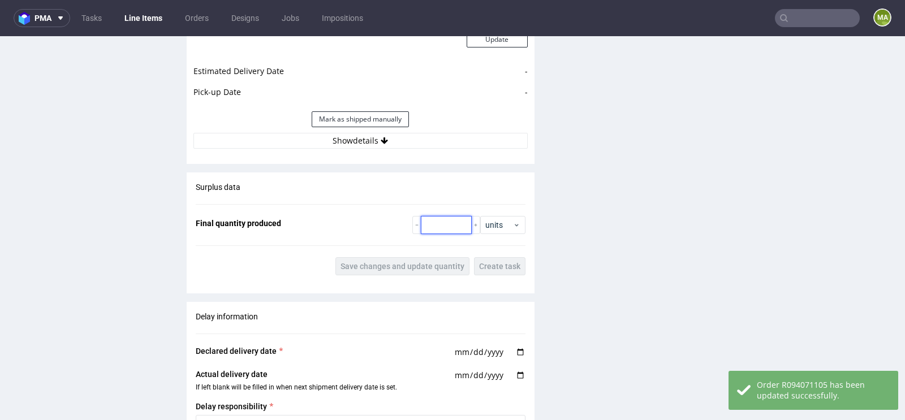
click at [450, 230] on input "number" at bounding box center [446, 225] width 51 height 18
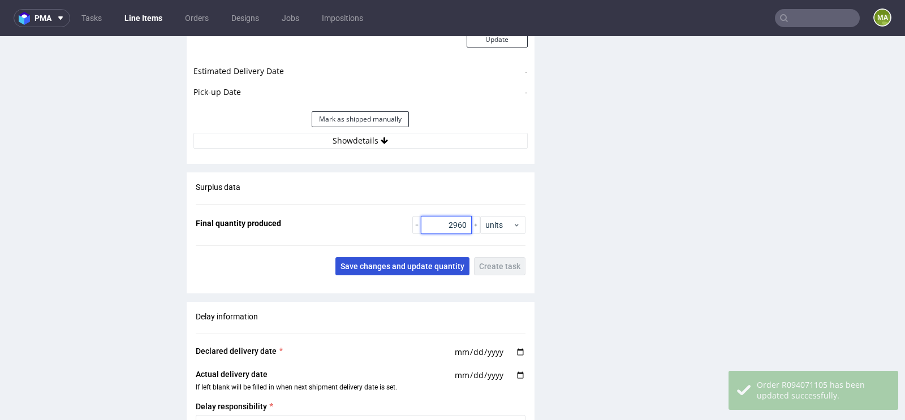
type input "2960"
click at [377, 269] on button "Save changes and update quantity" at bounding box center [402, 266] width 134 height 18
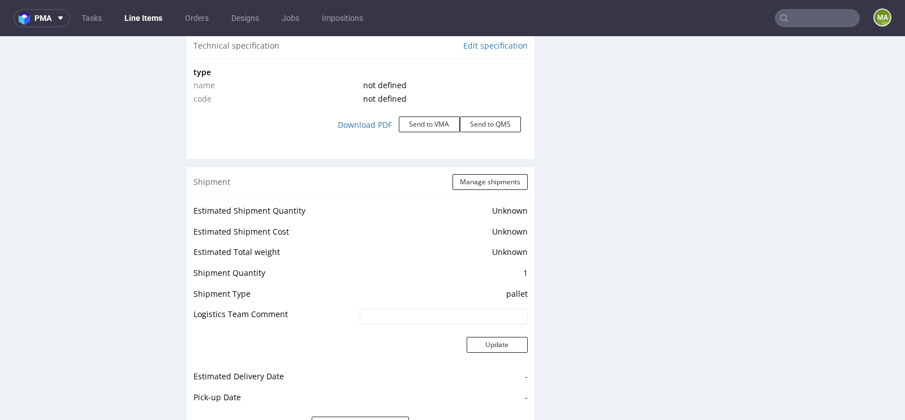
scroll to position [1065, 0]
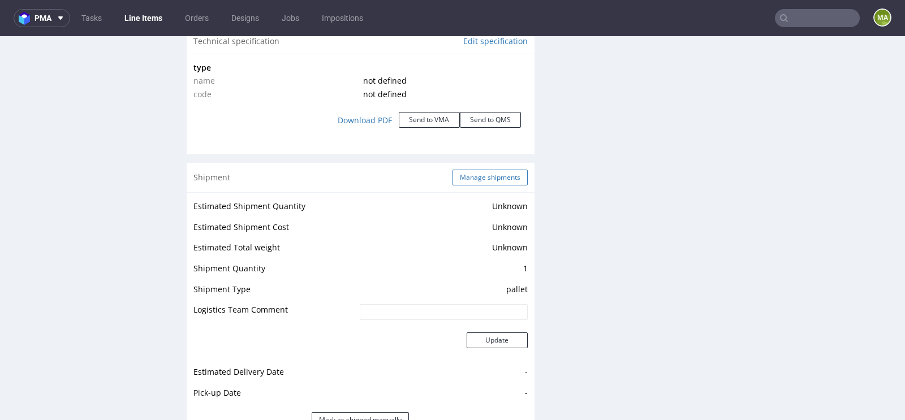
click at [475, 178] on button "Manage shipments" at bounding box center [489, 178] width 75 height 16
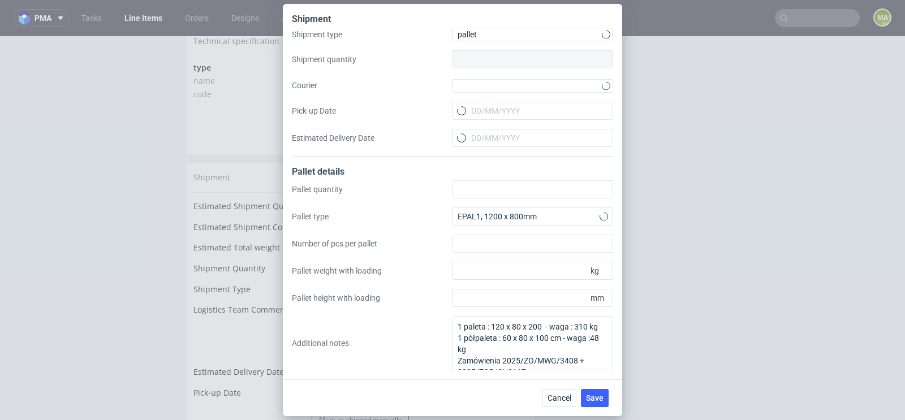
type input "1"
type input "2"
type input "310"
type input "2000"
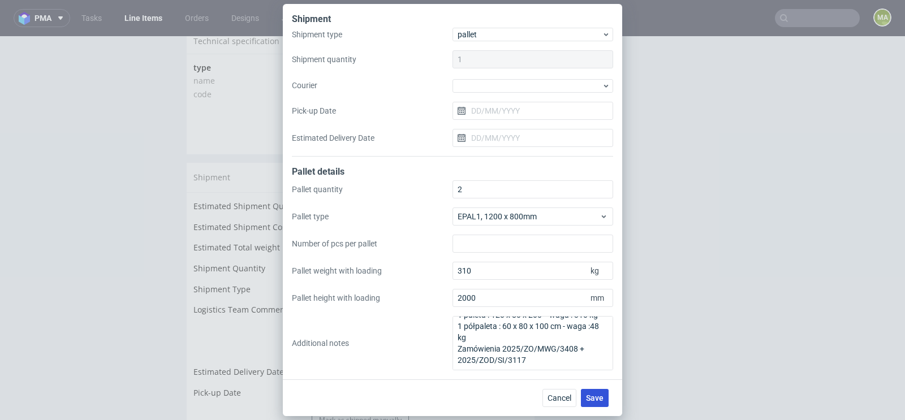
click at [590, 397] on span "Save" at bounding box center [595, 398] width 18 height 8
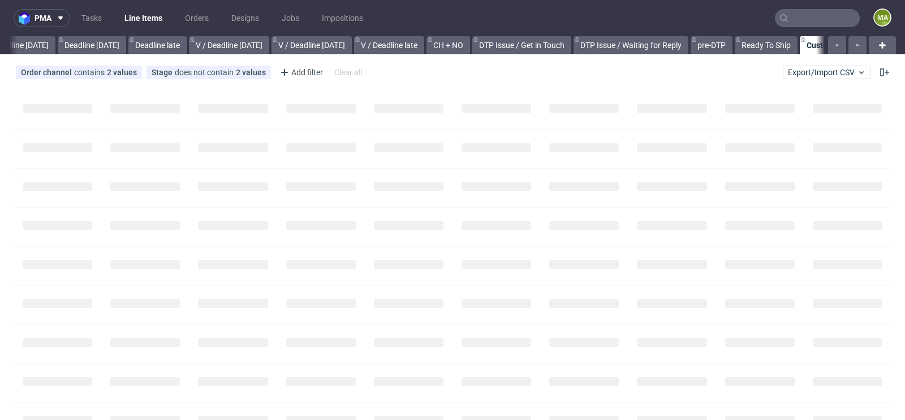
click at [806, 23] on input "text" at bounding box center [817, 18] width 85 height 18
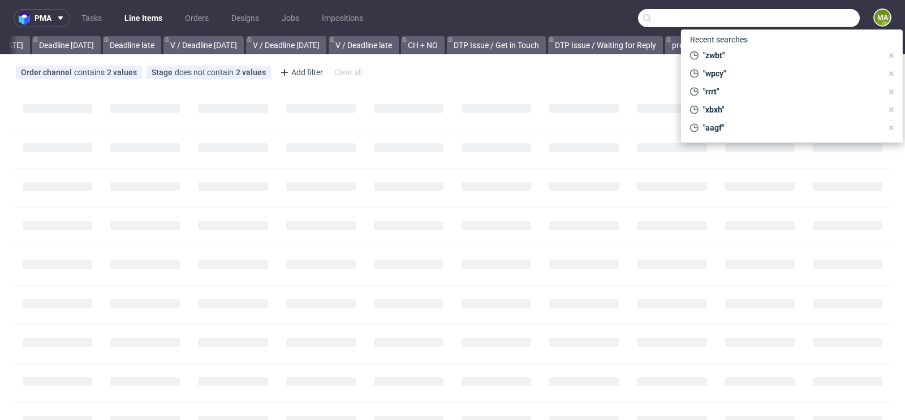
scroll to position [0, 1278]
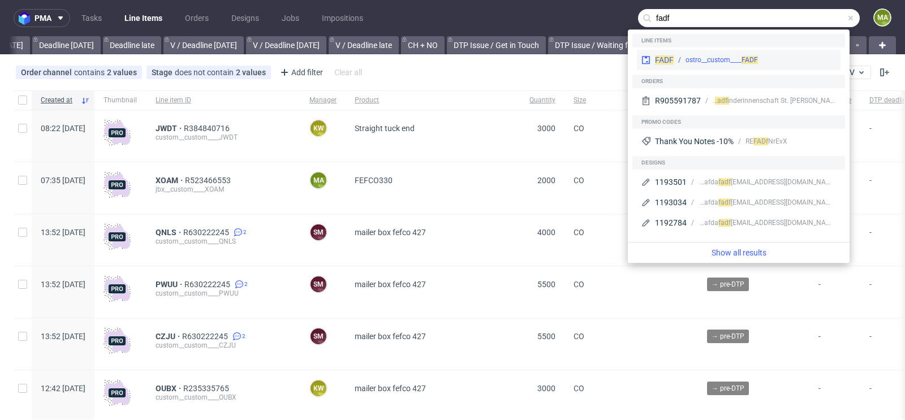
type input "fadf"
click at [710, 57] on div "ostro__custom____ FADF" at bounding box center [721, 60] width 72 height 10
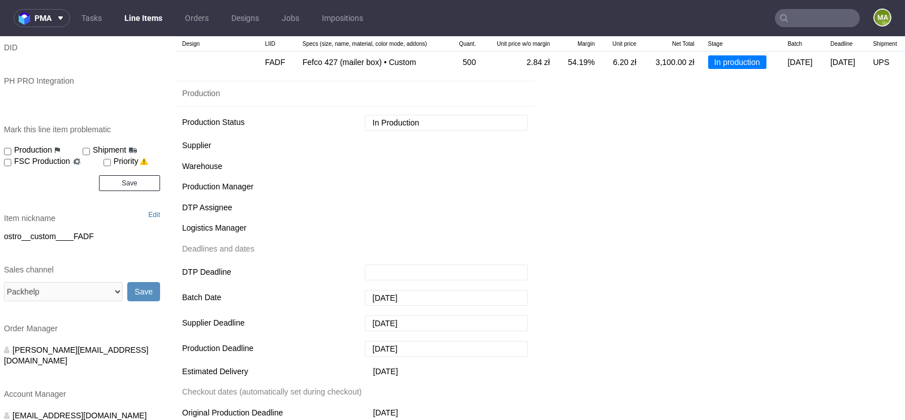
scroll to position [125, 0]
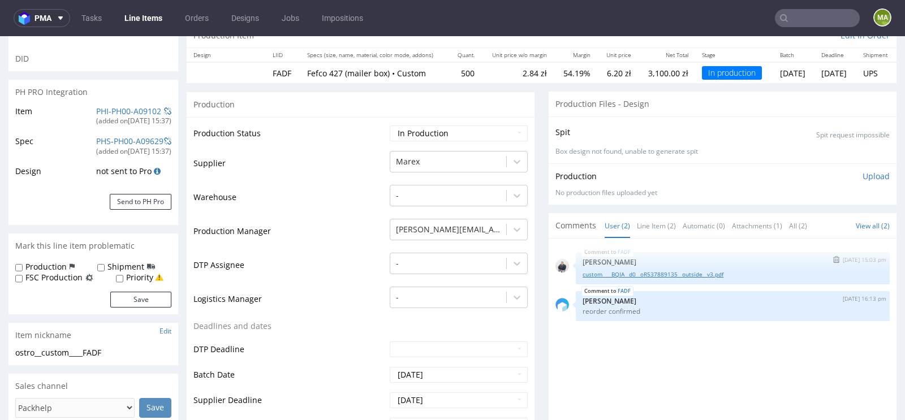
click at [687, 272] on link "custom____BQIA__d0__oR537889135__outside__v3.pdf" at bounding box center [732, 274] width 300 height 8
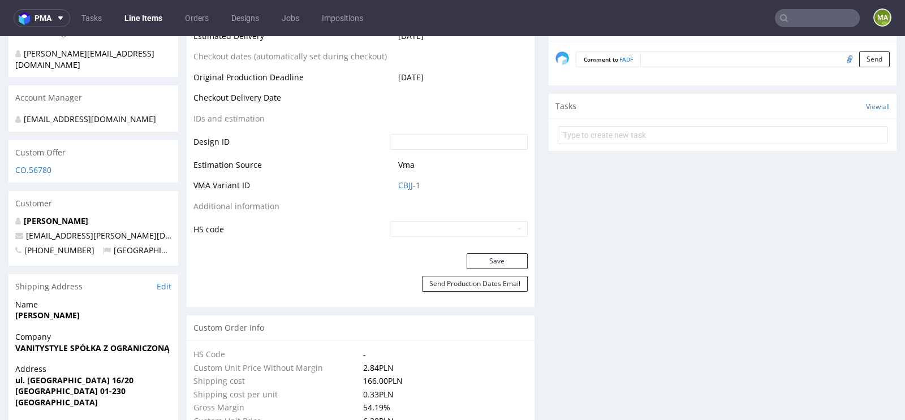
scroll to position [0, 0]
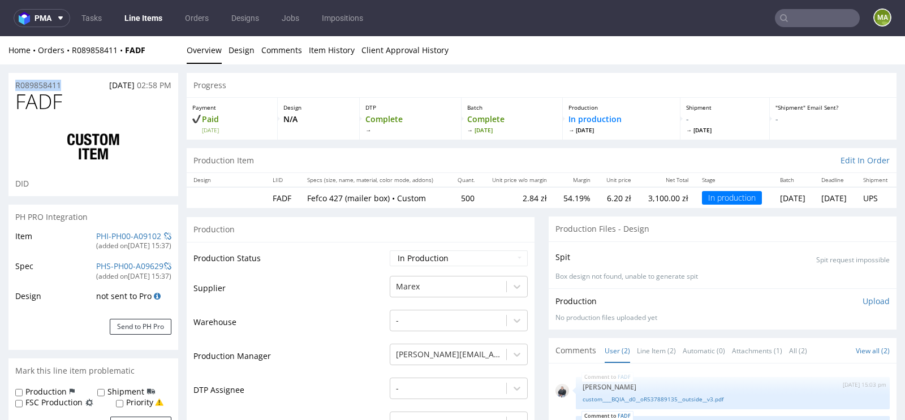
drag, startPoint x: 77, startPoint y: 80, endPoint x: 0, endPoint y: 80, distance: 77.5
copy p "R089858411"
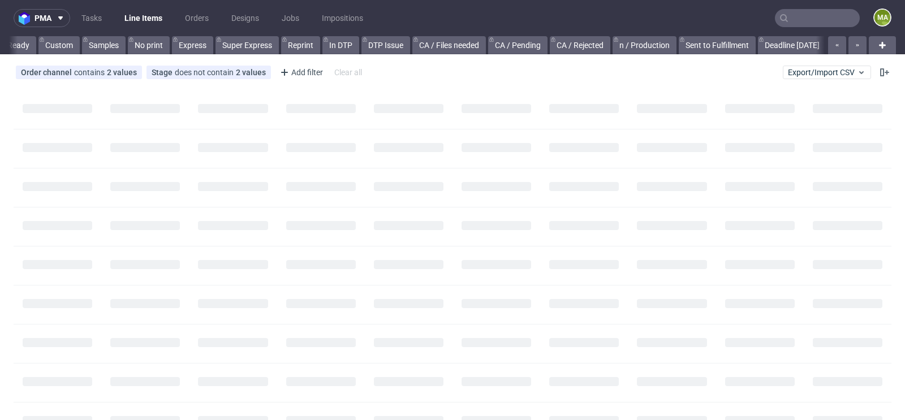
click at [819, 16] on input "text" at bounding box center [817, 18] width 85 height 18
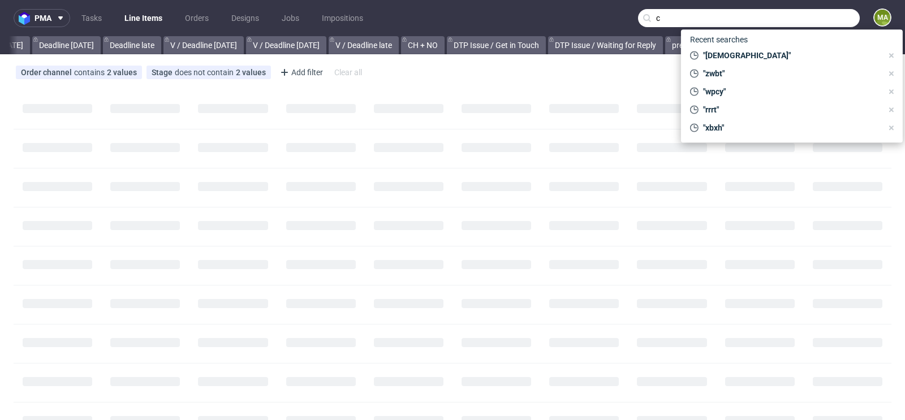
scroll to position [0, 1278]
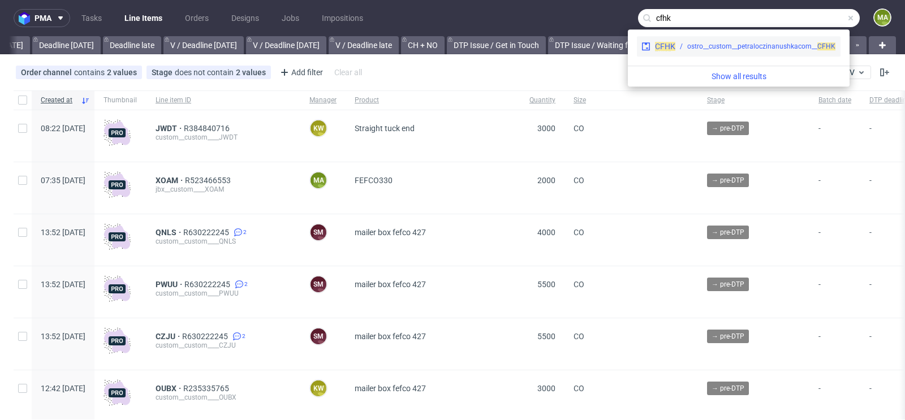
type input "cfhk"
click at [711, 46] on div "ostro__custom__petraloczinanushkacom__ CFHK" at bounding box center [761, 46] width 148 height 10
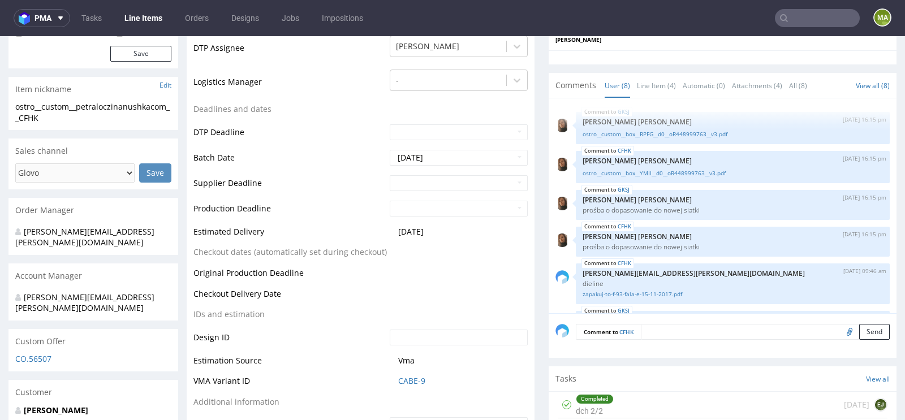
scroll to position [119, 0]
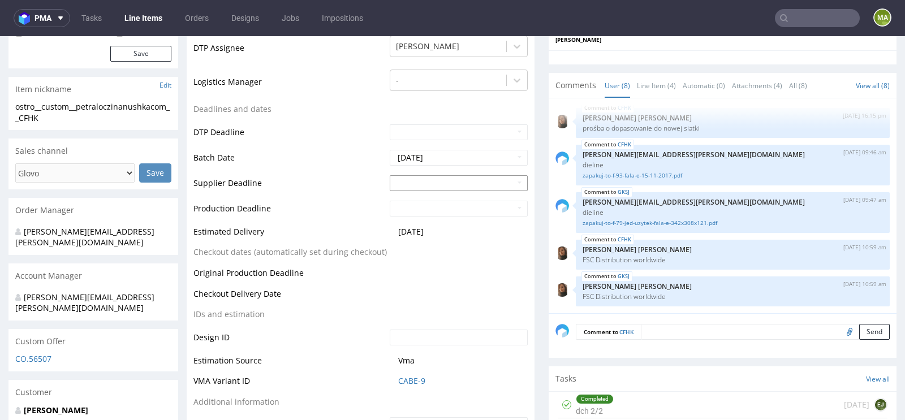
click at [439, 183] on input "text" at bounding box center [459, 183] width 138 height 16
click at [418, 328] on td "6" at bounding box center [414, 326] width 18 height 17
click at [440, 181] on input "2025-10-06" at bounding box center [459, 183] width 138 height 16
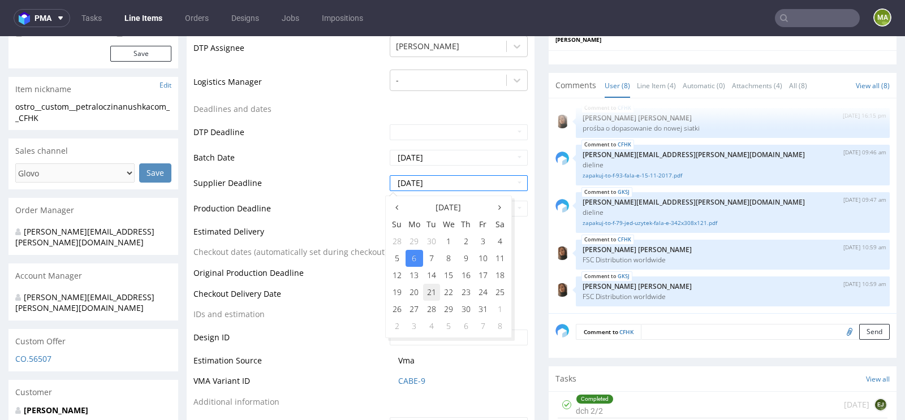
click at [429, 293] on td "21" at bounding box center [431, 292] width 17 height 17
type input "[DATE]"
click at [443, 204] on input "text" at bounding box center [459, 209] width 138 height 16
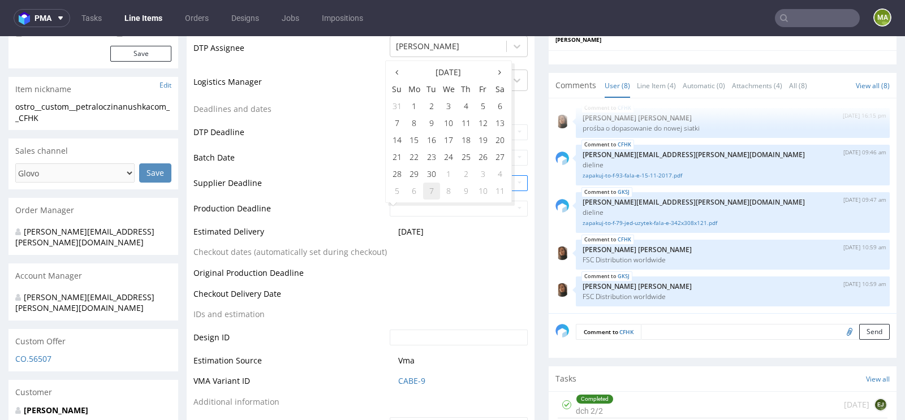
click at [432, 191] on td "7" at bounding box center [431, 191] width 17 height 17
click at [422, 201] on input "2025-10-07" at bounding box center [459, 209] width 138 height 16
click at [465, 158] on td "23" at bounding box center [465, 157] width 17 height 17
type input "[DATE]"
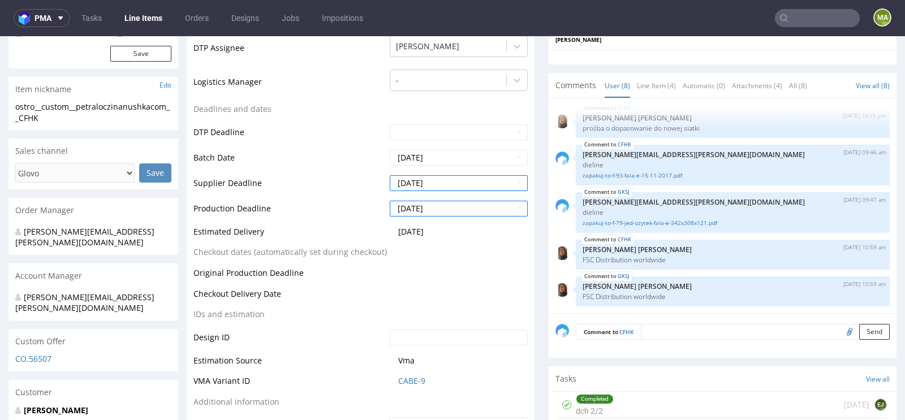
click at [334, 213] on td "Production Deadline" at bounding box center [289, 212] width 193 height 25
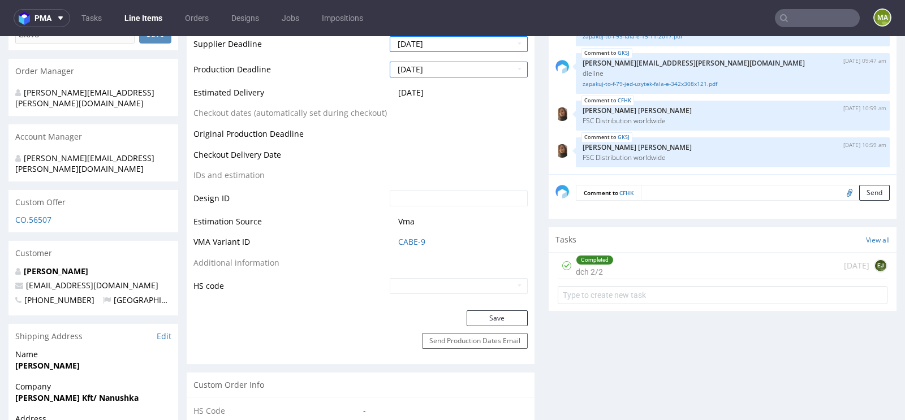
scroll to position [583, 0]
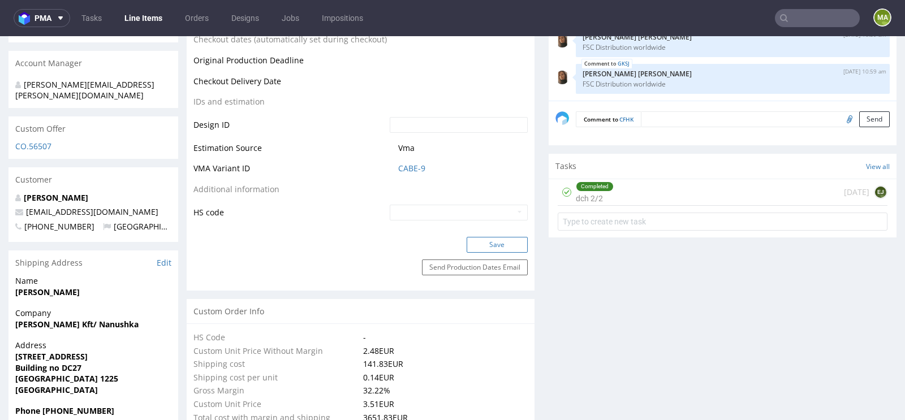
click at [479, 239] on button "Save" at bounding box center [496, 245] width 61 height 16
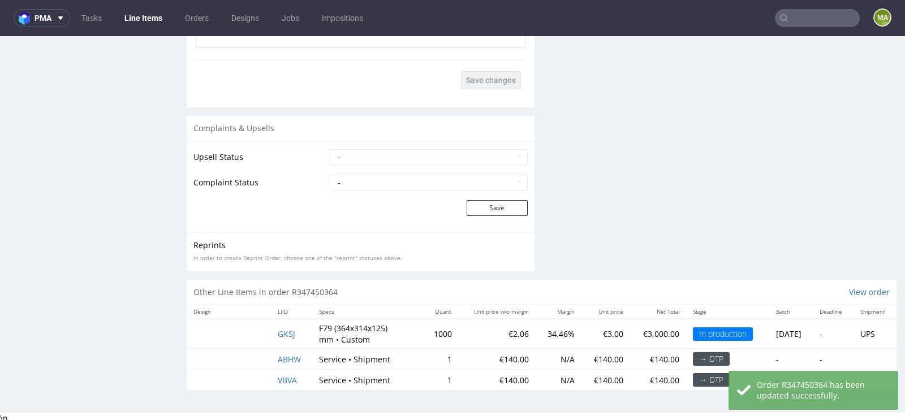
scroll to position [3, 0]
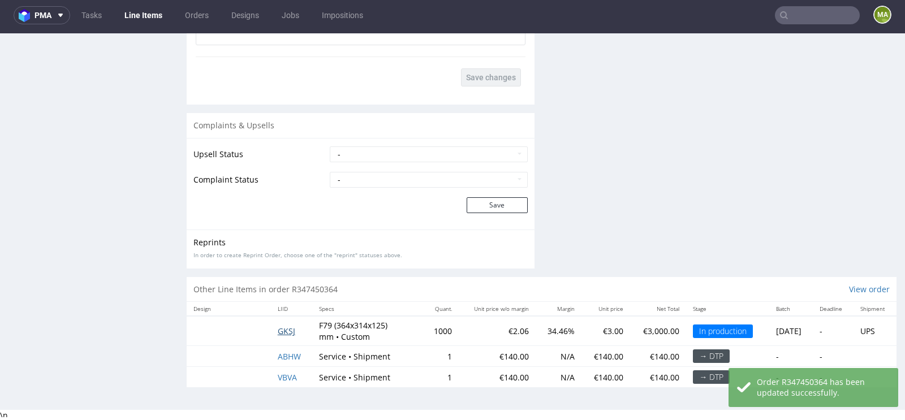
click at [283, 326] on span "GKSJ" at bounding box center [287, 331] width 18 height 11
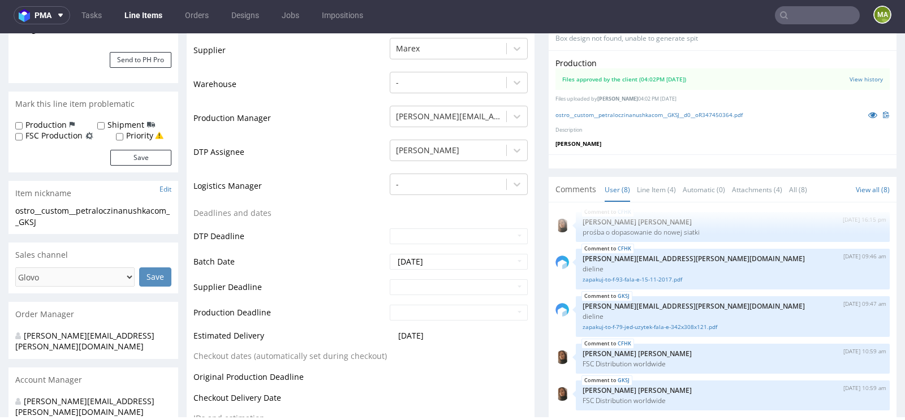
scroll to position [279, 0]
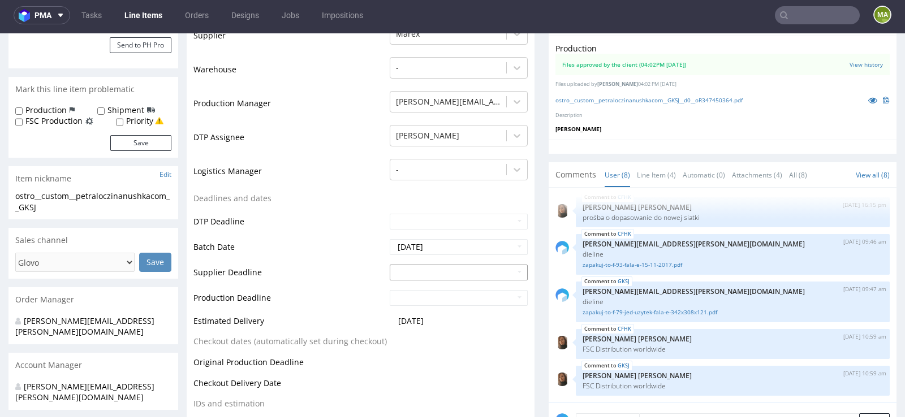
click at [409, 270] on input "text" at bounding box center [459, 273] width 138 height 16
click at [415, 255] on td "6" at bounding box center [414, 254] width 18 height 17
click at [408, 270] on input "2025-10-06" at bounding box center [459, 273] width 138 height 16
click at [432, 222] on td "21" at bounding box center [431, 221] width 17 height 17
type input "[DATE]"
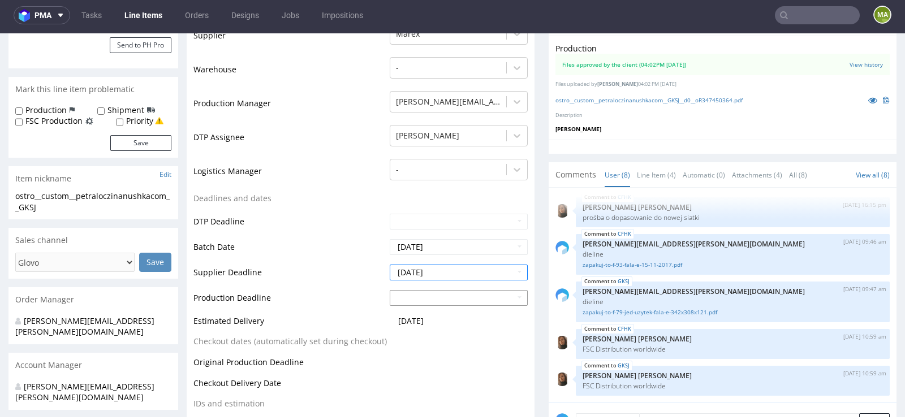
click at [412, 292] on input "text" at bounding box center [459, 298] width 138 height 16
click at [425, 278] on td "7" at bounding box center [431, 280] width 17 height 17
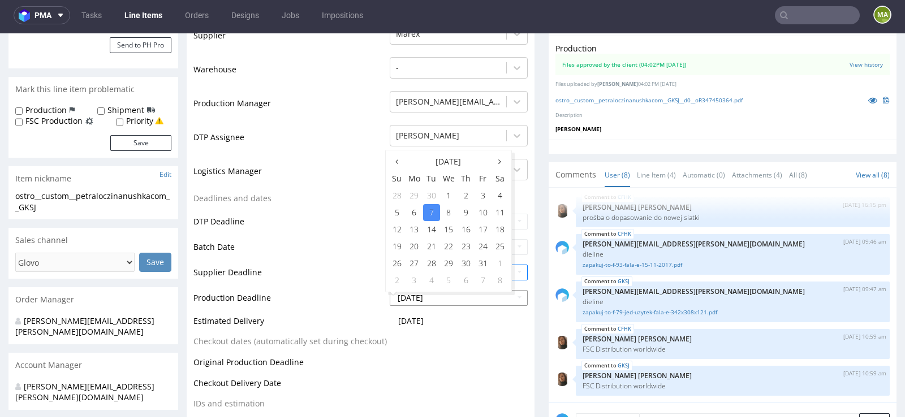
click at [414, 293] on input "2025-10-07" at bounding box center [459, 298] width 138 height 16
click at [462, 243] on td "23" at bounding box center [465, 246] width 17 height 17
type input "[DATE]"
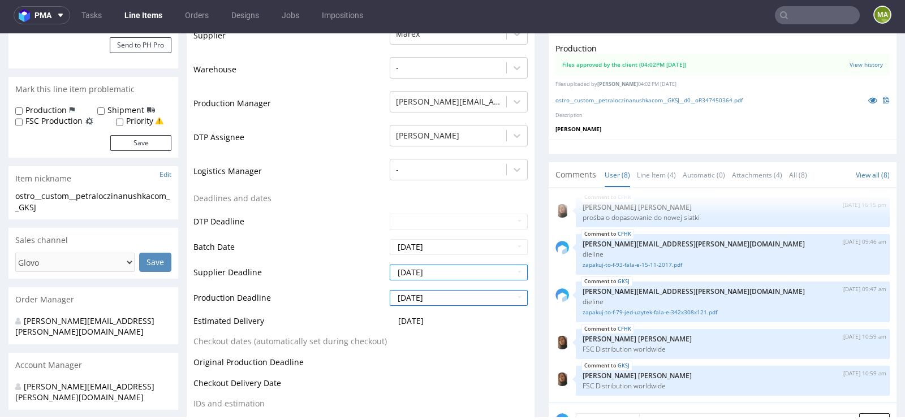
click at [338, 276] on td "Supplier Deadline" at bounding box center [289, 275] width 193 height 25
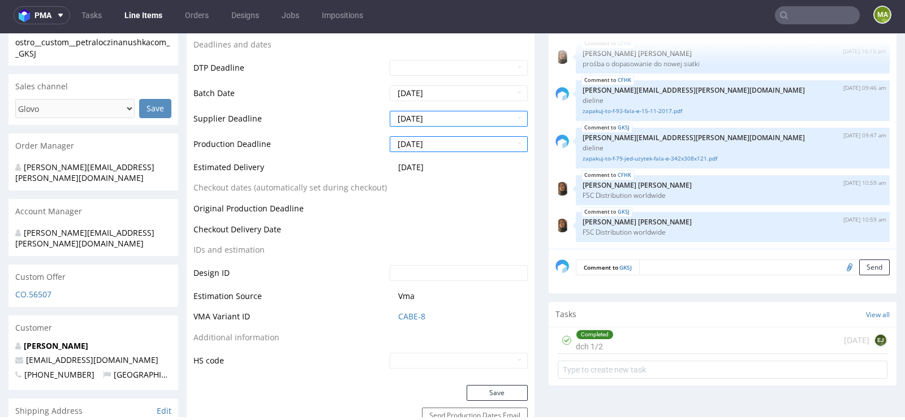
scroll to position [452, 0]
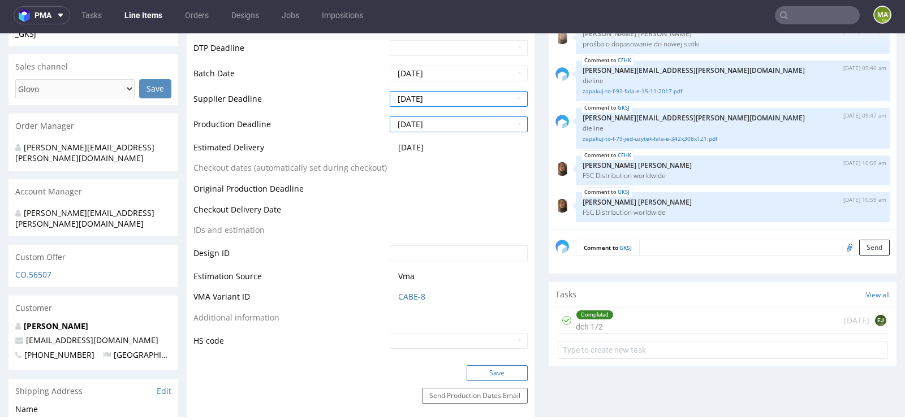
click at [479, 374] on button "Save" at bounding box center [496, 373] width 61 height 16
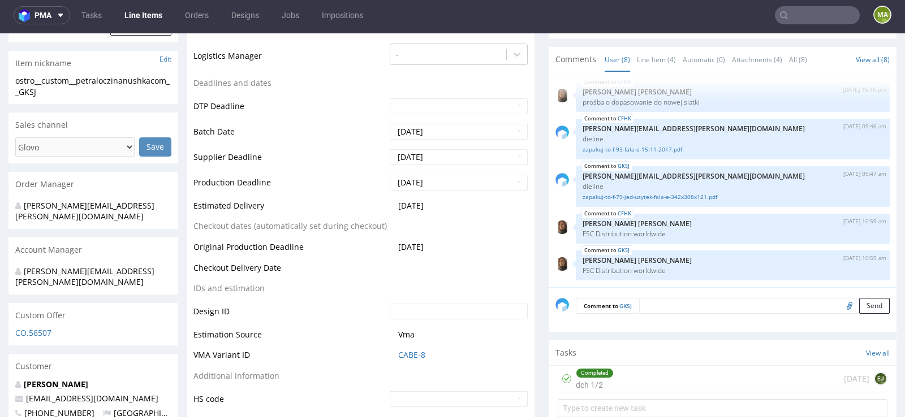
scroll to position [386, 0]
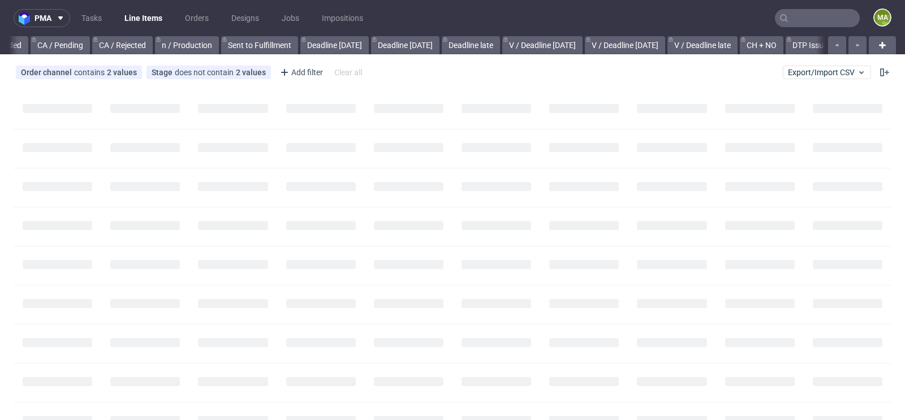
click at [846, 14] on input "text" at bounding box center [817, 18] width 85 height 18
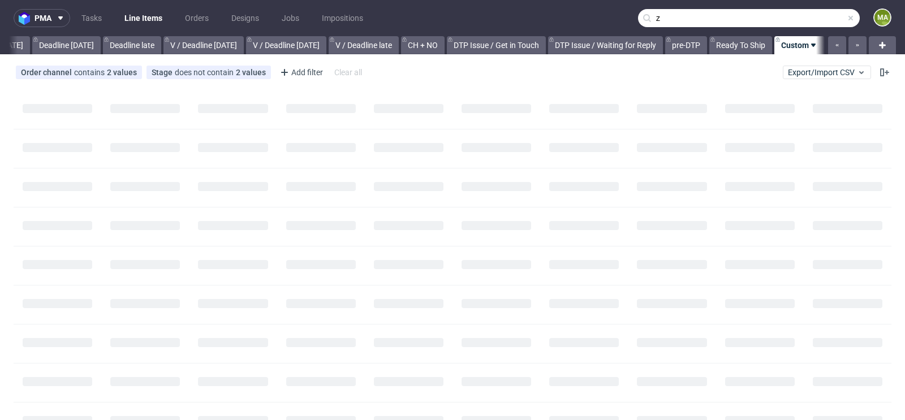
scroll to position [0, 1278]
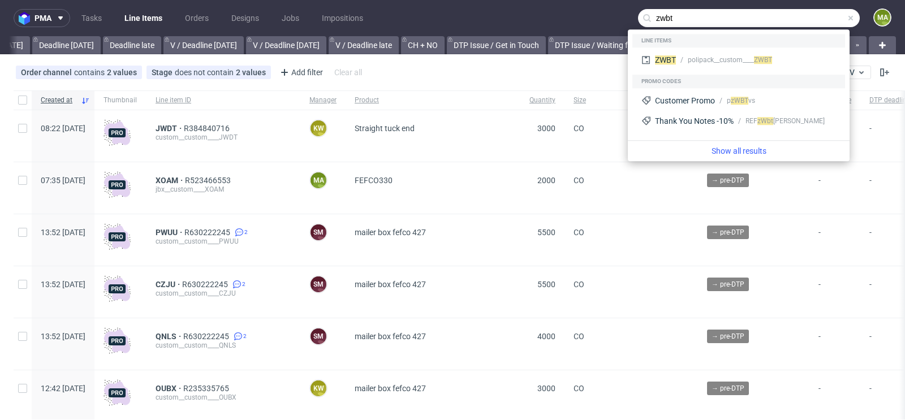
type input "zwbt"
click at [705, 57] on div "polipack__custom____ ZWBT" at bounding box center [729, 60] width 84 height 10
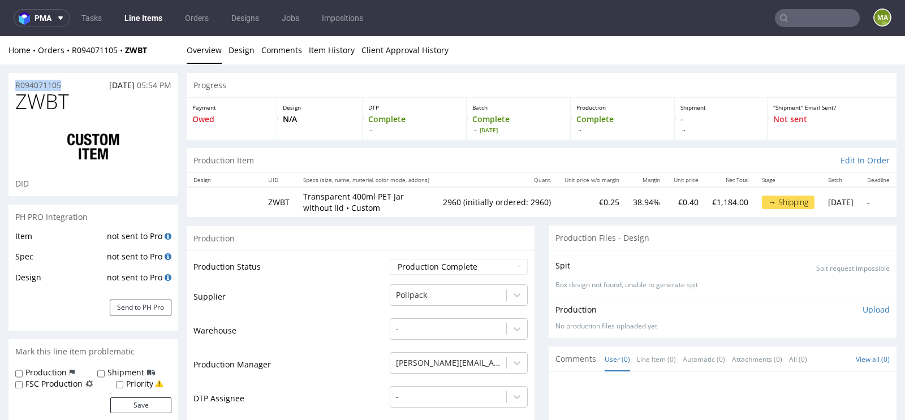
drag, startPoint x: 69, startPoint y: 88, endPoint x: 0, endPoint y: 88, distance: 69.0
copy p "R094071105"
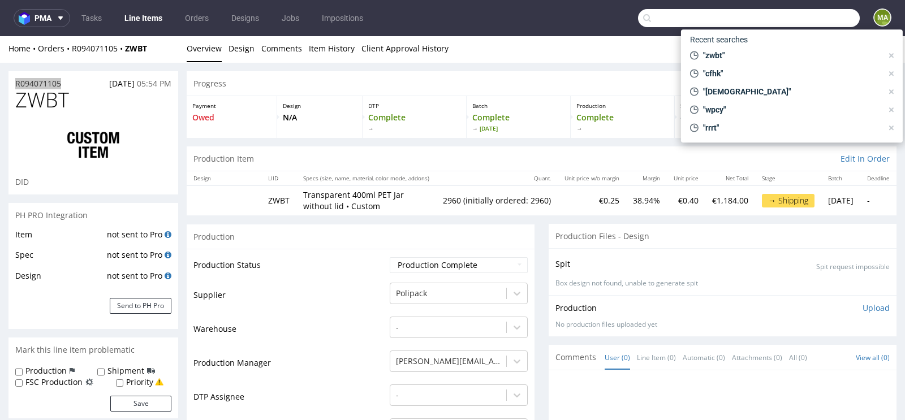
click at [773, 10] on input "text" at bounding box center [749, 18] width 222 height 18
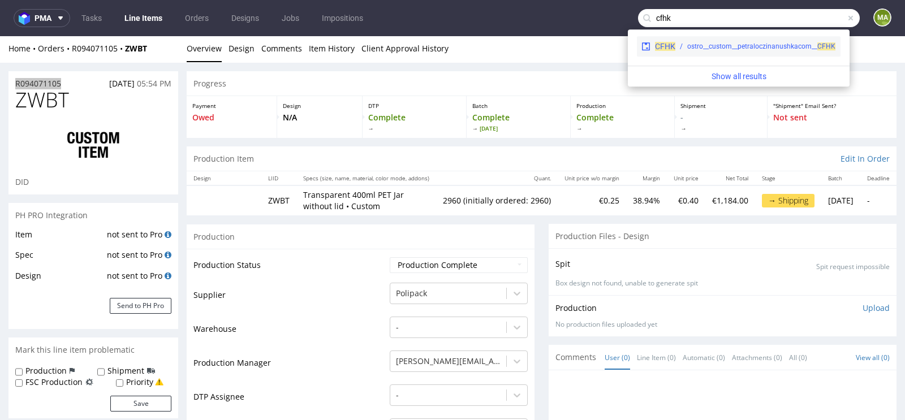
type input "cfhk"
click at [692, 42] on div "ostro__custom__petraloczinanushkacom__ CFHK" at bounding box center [761, 46] width 148 height 10
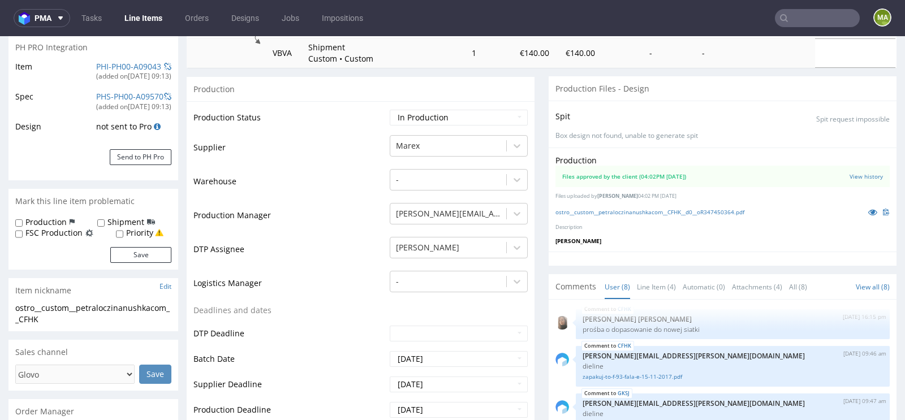
scroll to position [181, 0]
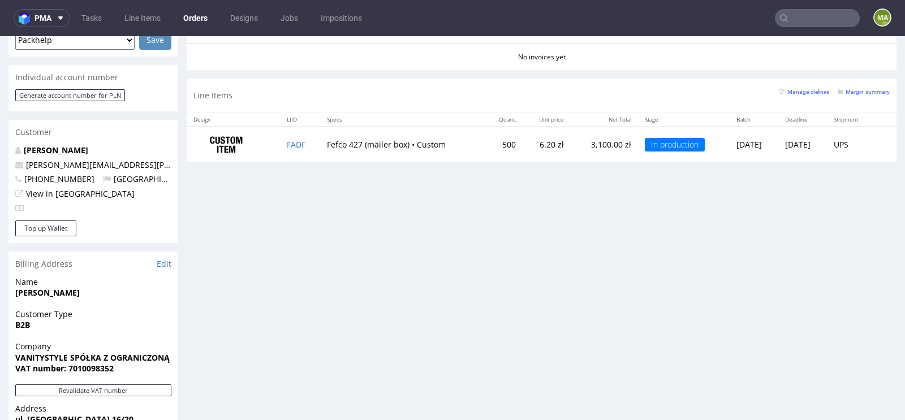
scroll to position [522, 0]
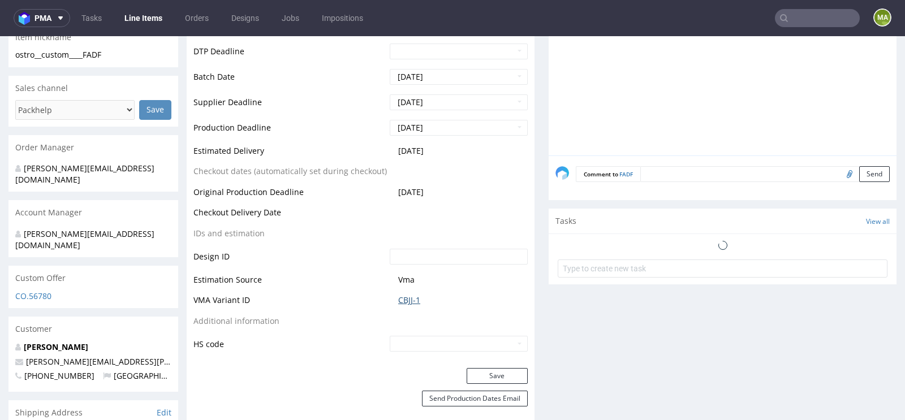
scroll to position [529, 0]
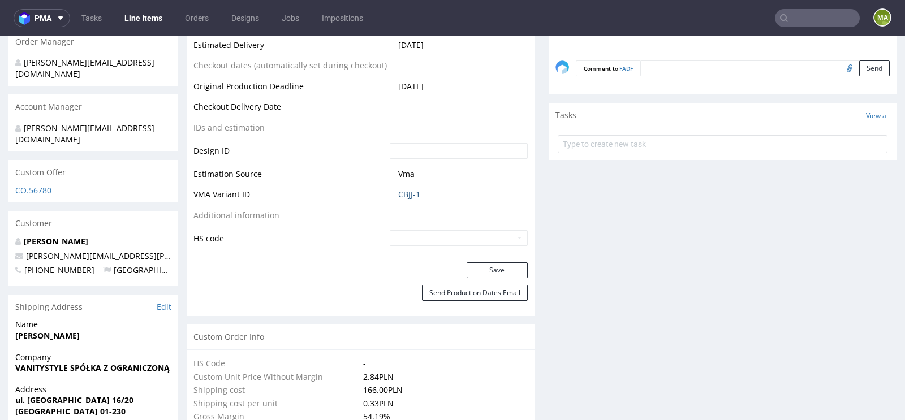
click at [406, 196] on link "CBJJ-1" at bounding box center [409, 194] width 22 height 11
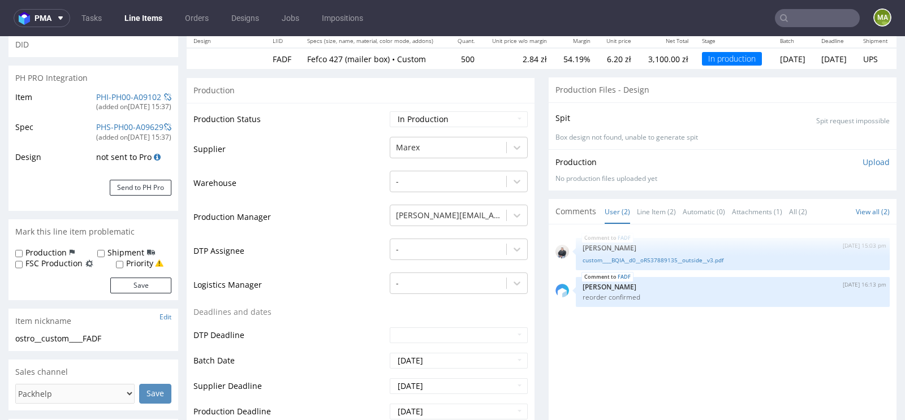
scroll to position [117, 0]
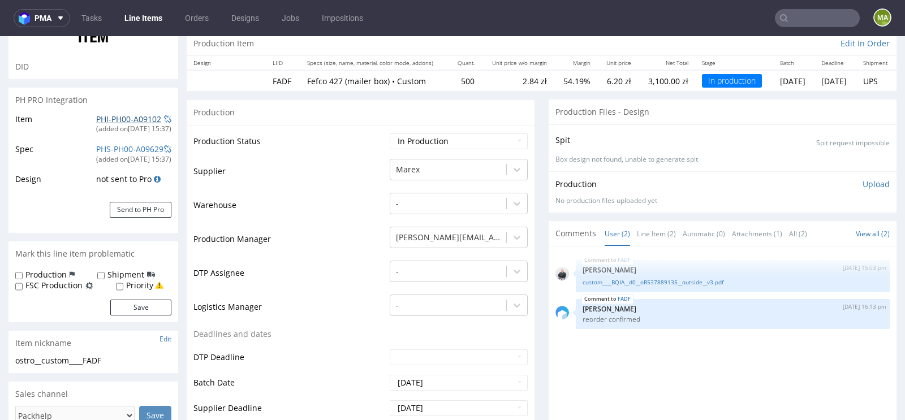
click at [132, 119] on link "PHI-PH00-A09102" at bounding box center [128, 119] width 65 height 11
